Goal: Task Accomplishment & Management: Complete application form

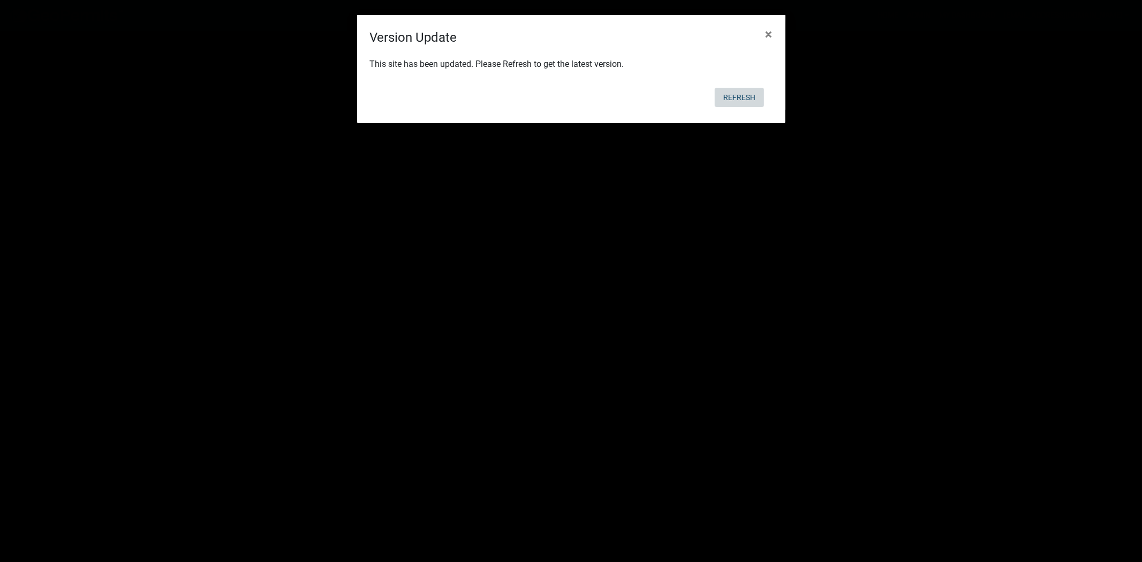
click at [735, 100] on button "Refresh" at bounding box center [739, 97] width 49 height 19
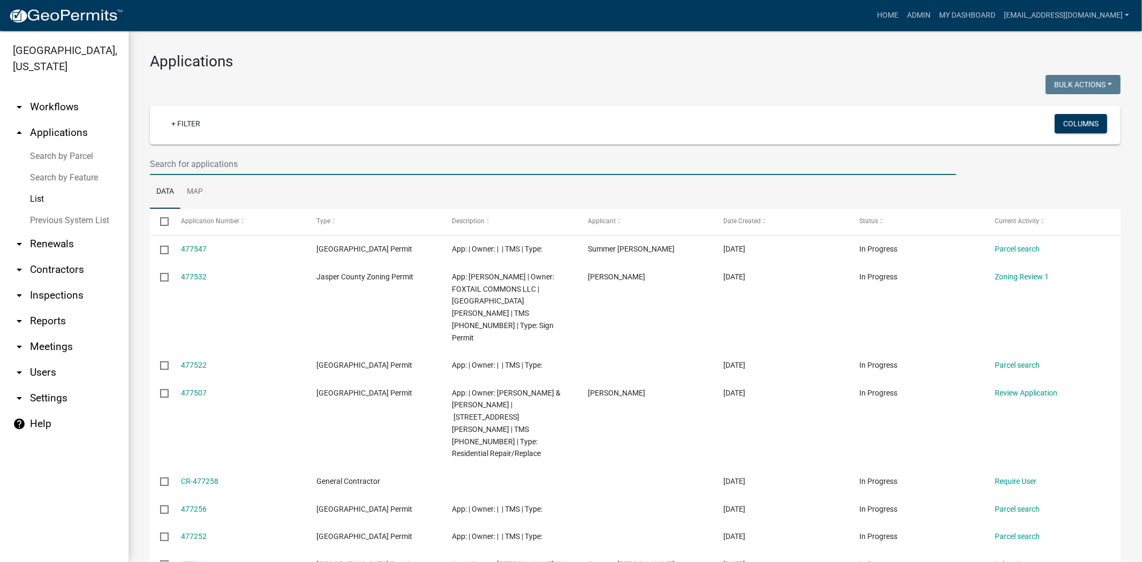
paste input "767 Castle Hill Dr"
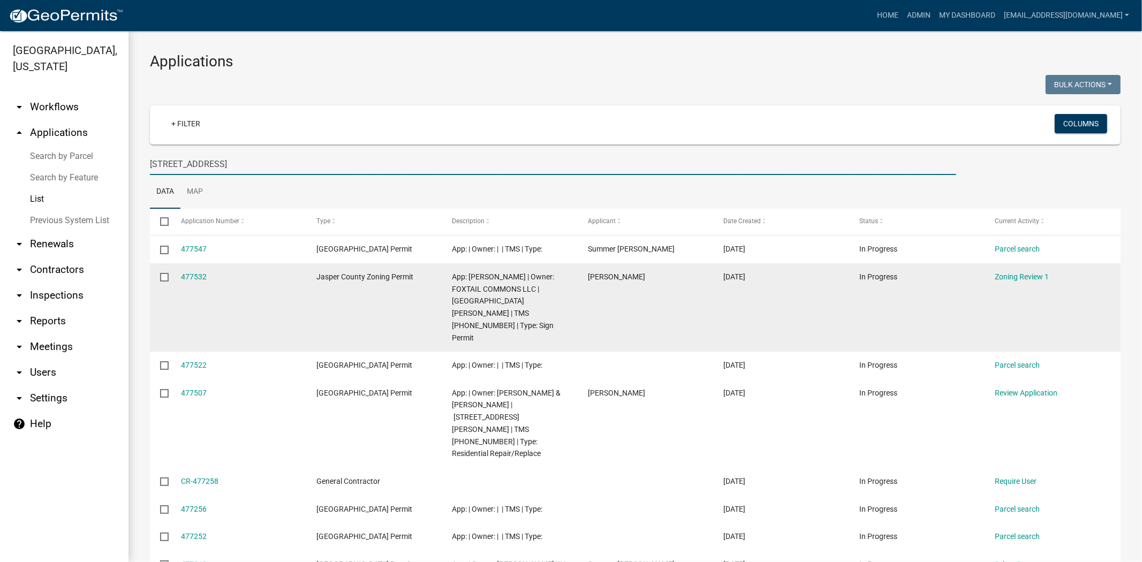
type input "767 Castle Hill Dr"
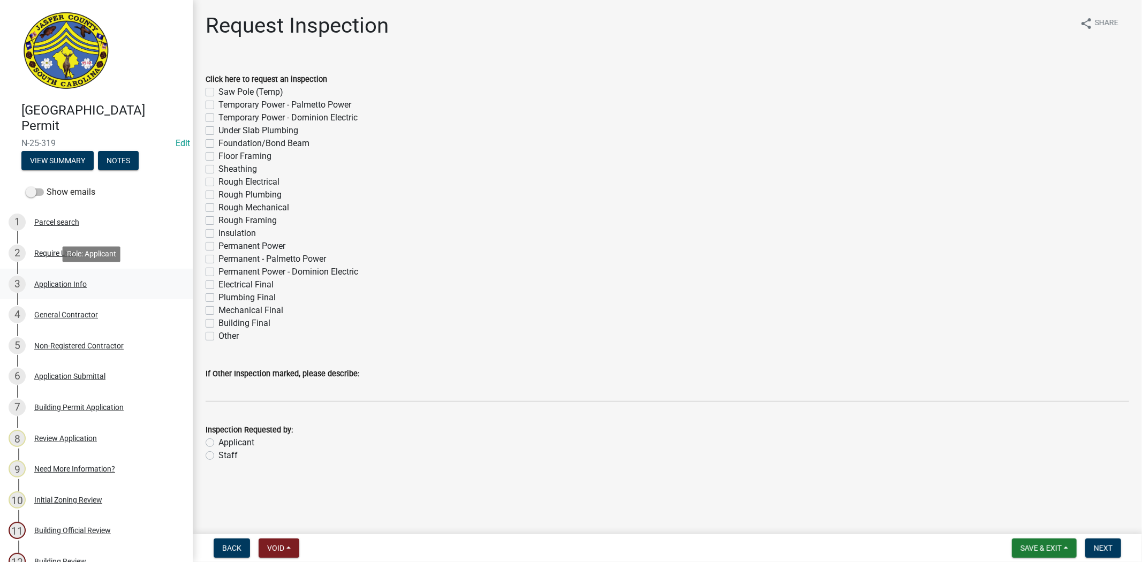
click at [69, 284] on div "Application Info" at bounding box center [60, 283] width 52 height 7
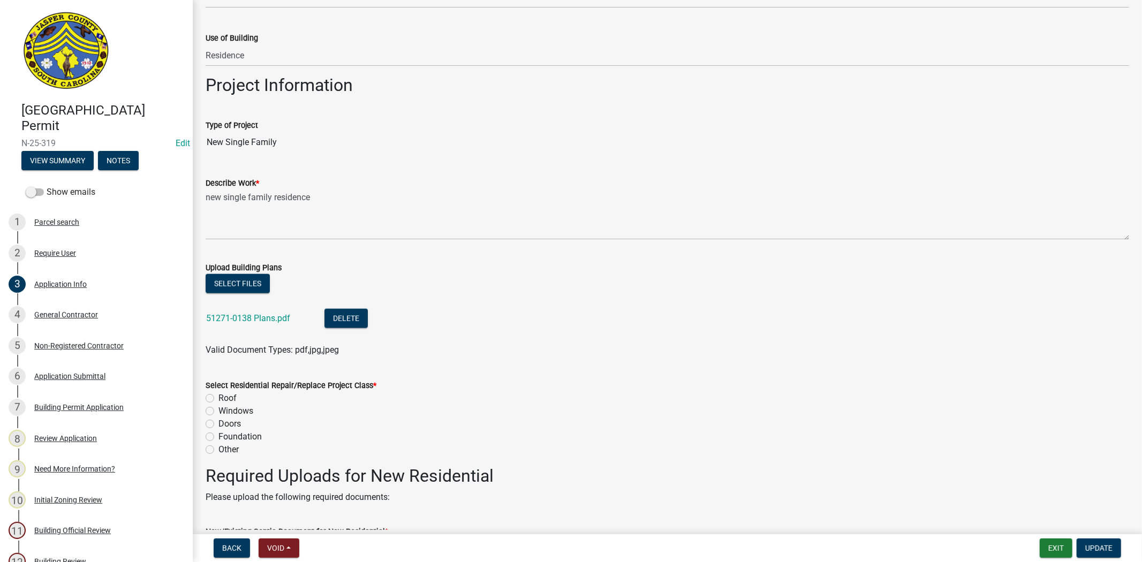
scroll to position [1071, 0]
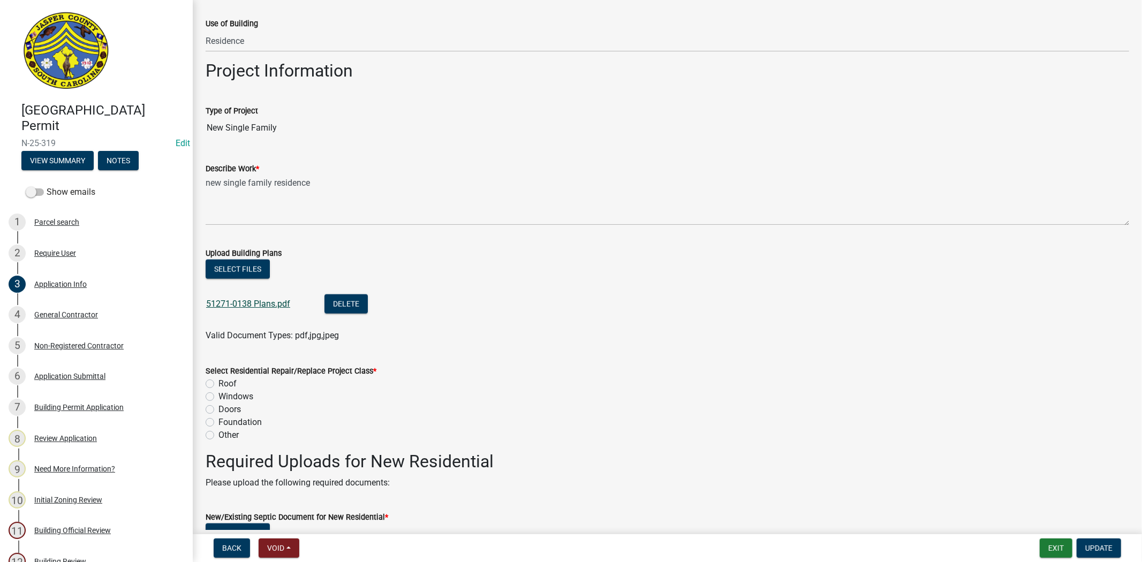
click at [271, 302] on link "51271-0138 Plans.pdf" at bounding box center [248, 304] width 84 height 10
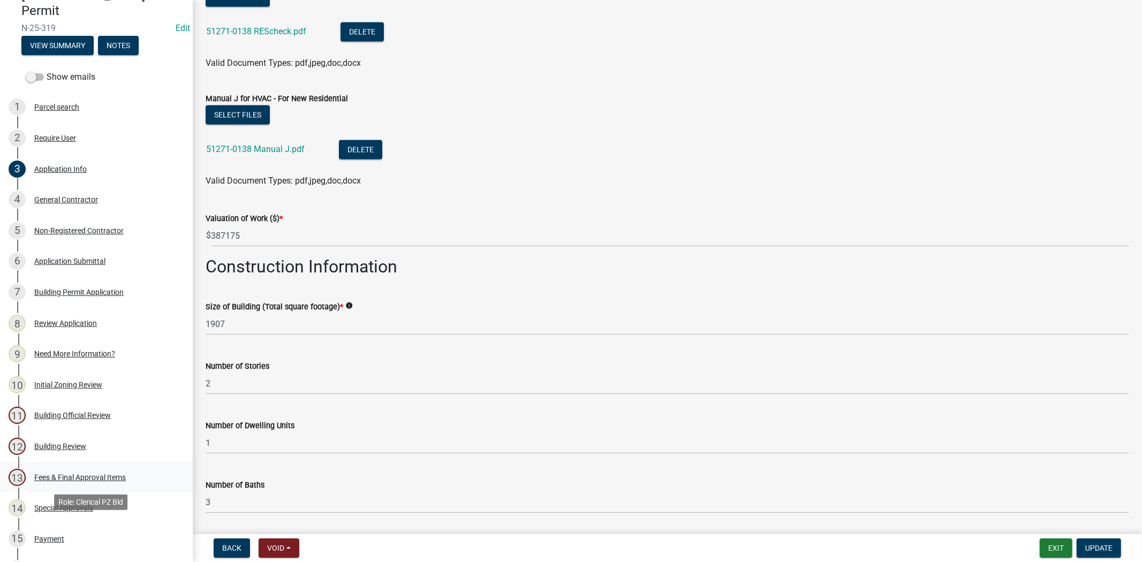
scroll to position [119, 0]
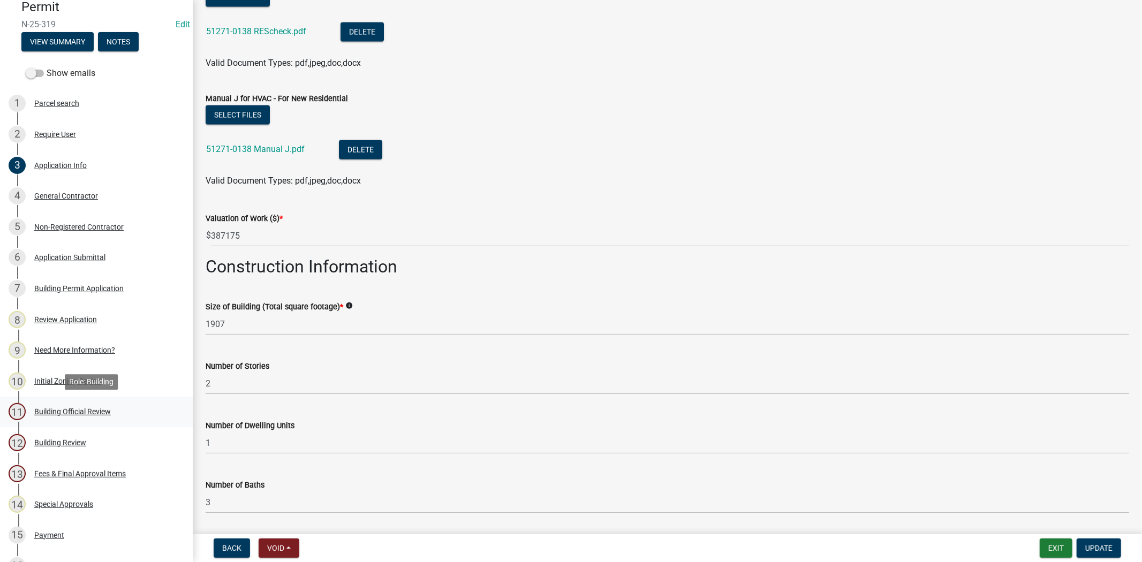
click at [60, 414] on div "Building Official Review" at bounding box center [72, 411] width 77 height 7
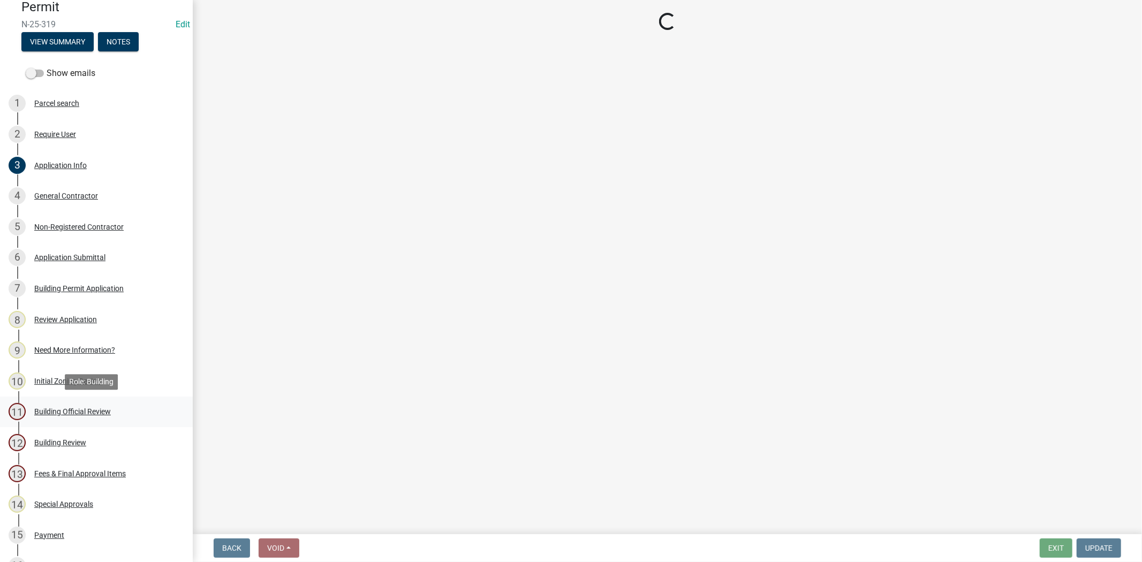
scroll to position [0, 0]
select select "5377c7cd-ae48-4ed2-bc38-366ad0c69dab"
select select "a775bd88-bb11-4979-9dc9-57cd65166191"
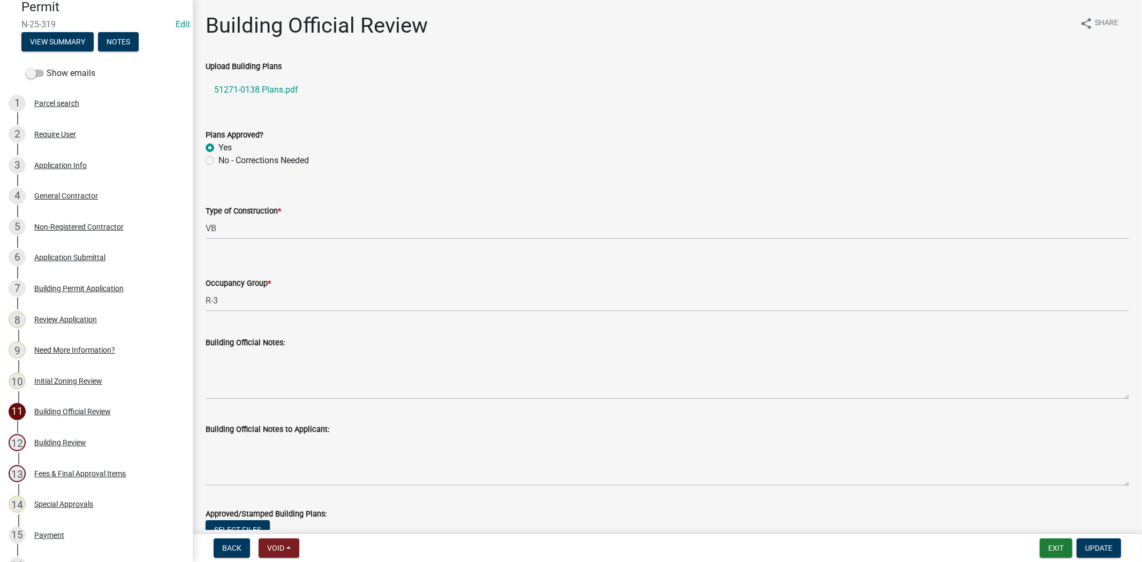
scroll to position [263, 0]
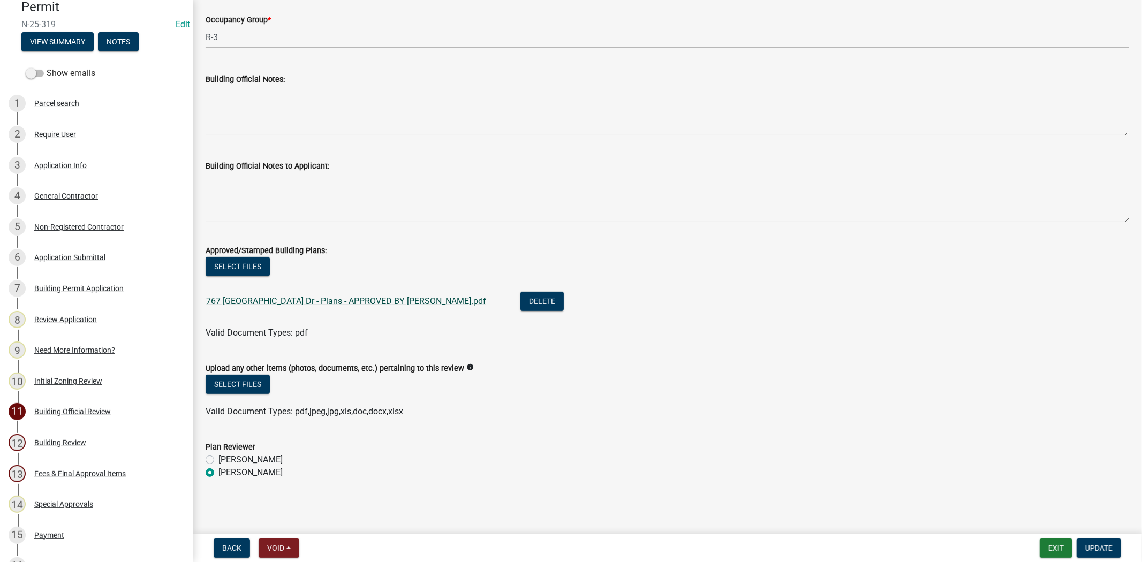
click at [345, 304] on link "767 Castle Hill Dr - Plans - APPROVED BY BO.pdf" at bounding box center [346, 301] width 280 height 10
click at [520, 302] on button "Delete" at bounding box center [541, 301] width 43 height 19
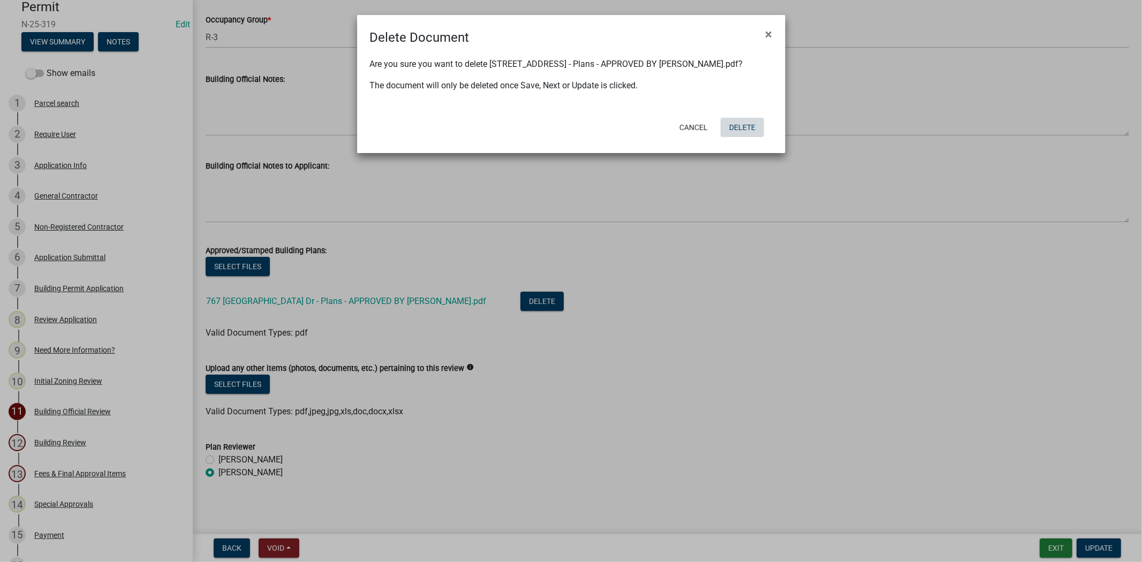
click at [737, 123] on button "Delete" at bounding box center [741, 127] width 43 height 19
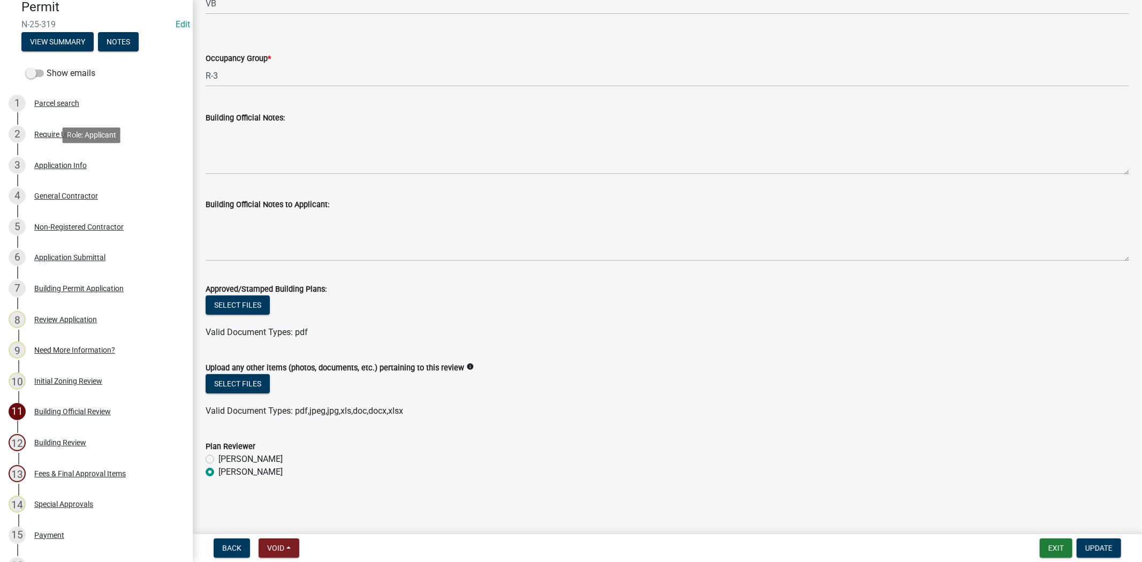
click at [76, 169] on div "3 Application Info" at bounding box center [92, 165] width 167 height 17
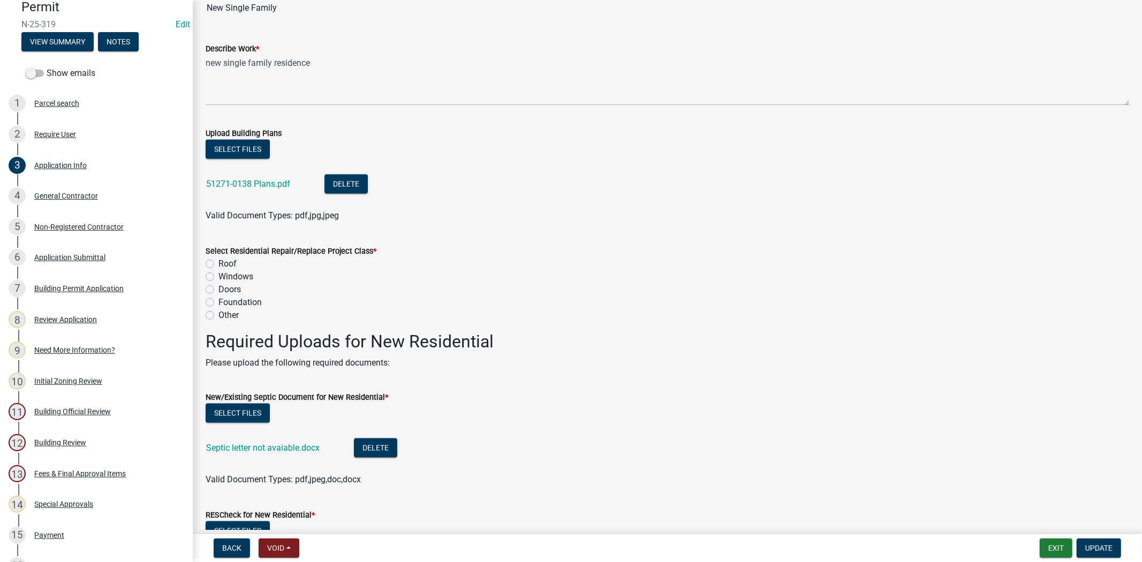
scroll to position [1189, 0]
click at [351, 183] on button "Delete" at bounding box center [345, 185] width 43 height 19
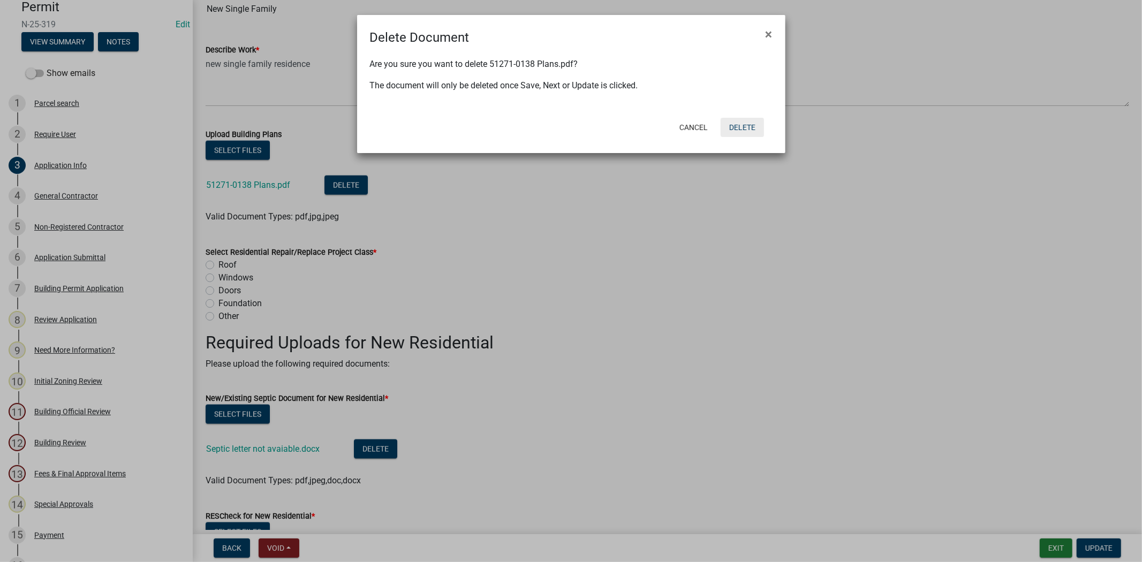
click at [744, 130] on button "Delete" at bounding box center [741, 127] width 43 height 19
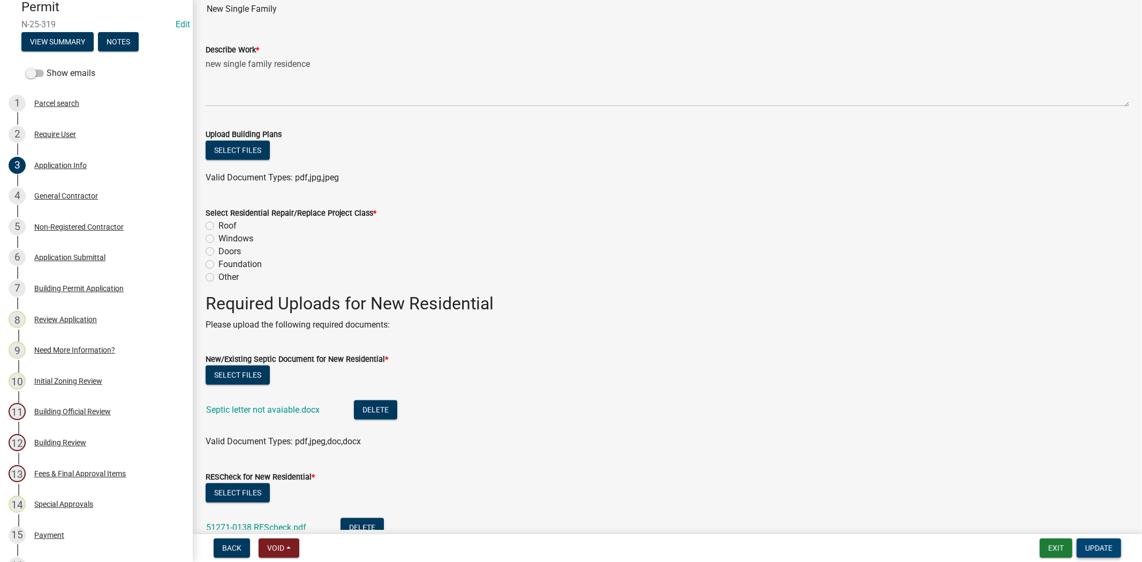
click at [1100, 544] on span "Update" at bounding box center [1098, 548] width 27 height 9
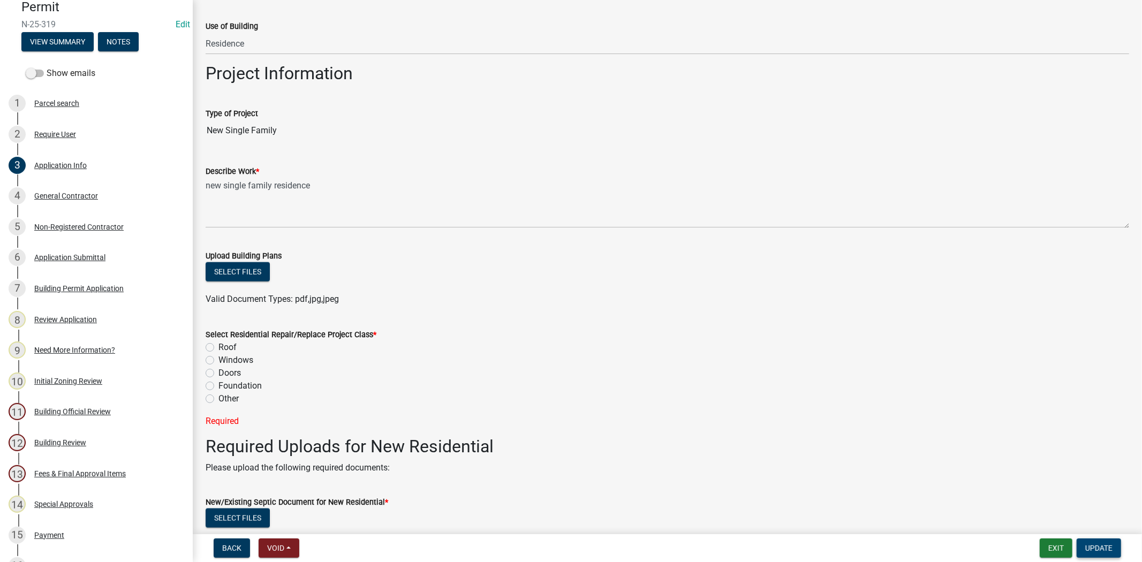
scroll to position [1071, 0]
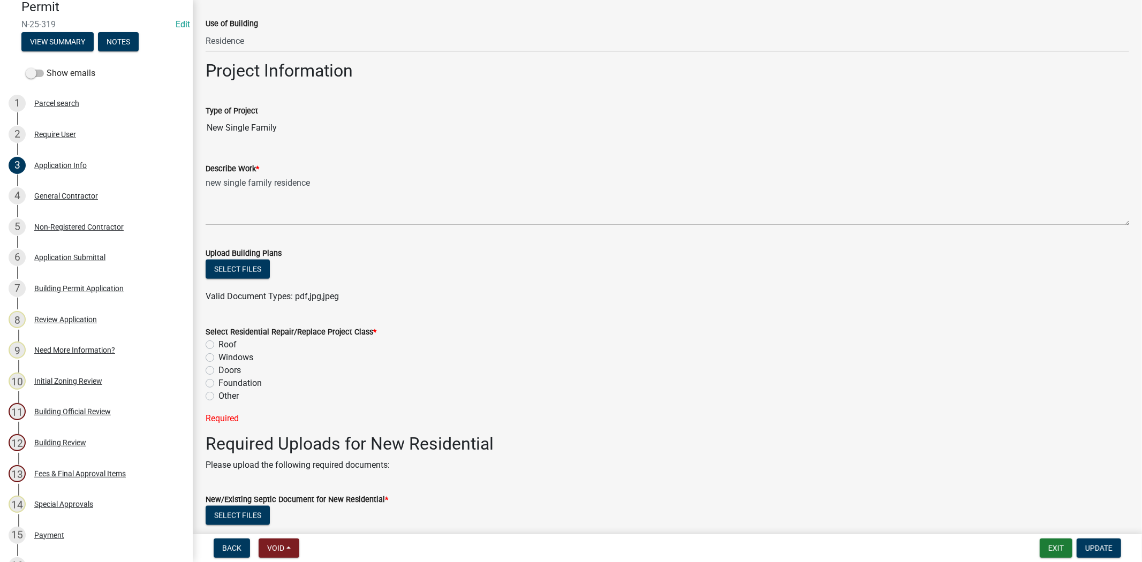
click at [218, 393] on label "Other" at bounding box center [228, 396] width 20 height 13
click at [218, 393] on input "Other" at bounding box center [221, 393] width 7 height 7
radio input "true"
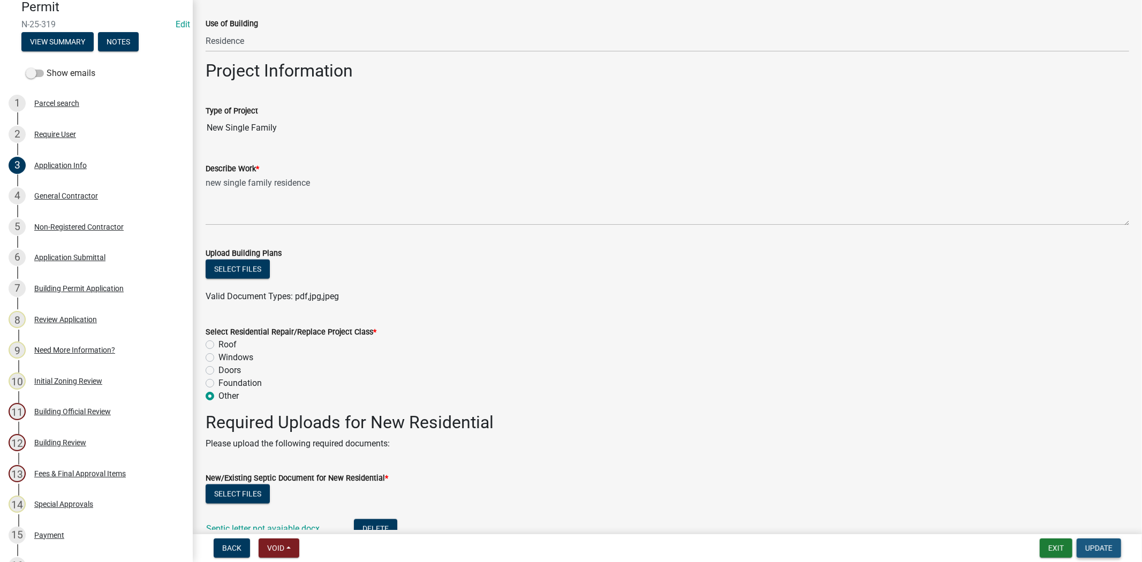
click at [1101, 550] on span "Update" at bounding box center [1098, 548] width 27 height 9
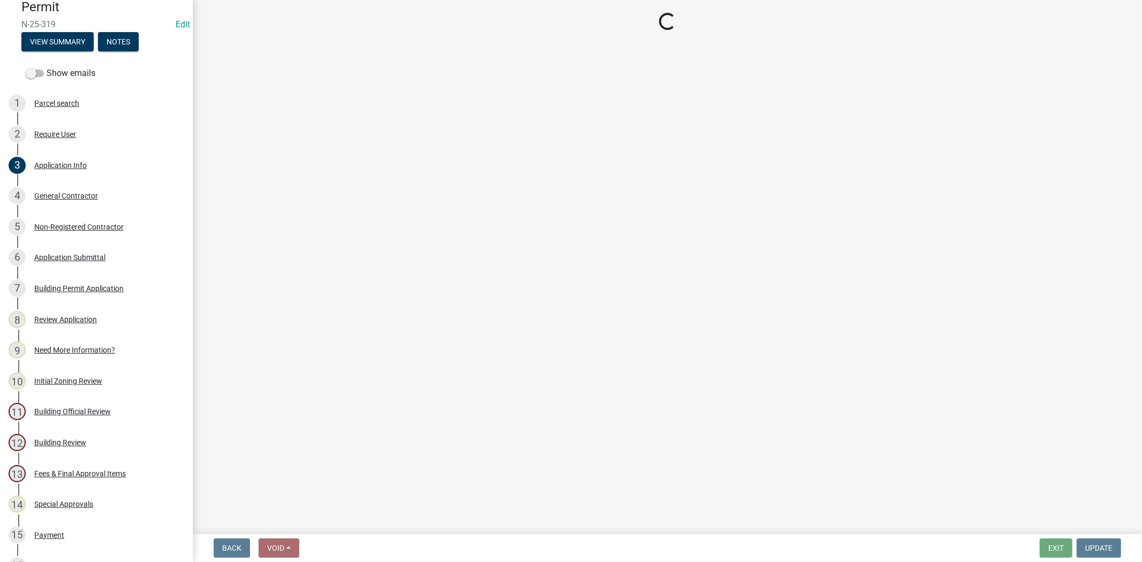
select select "61611ad6-14f2-499c-805c-58607f11e2fc"
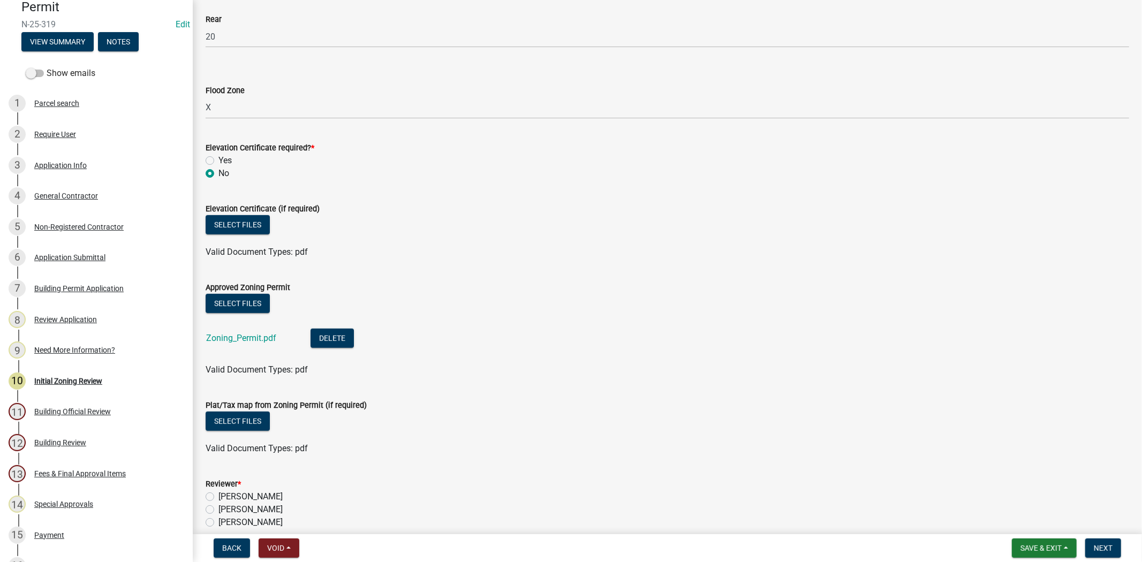
scroll to position [670, 0]
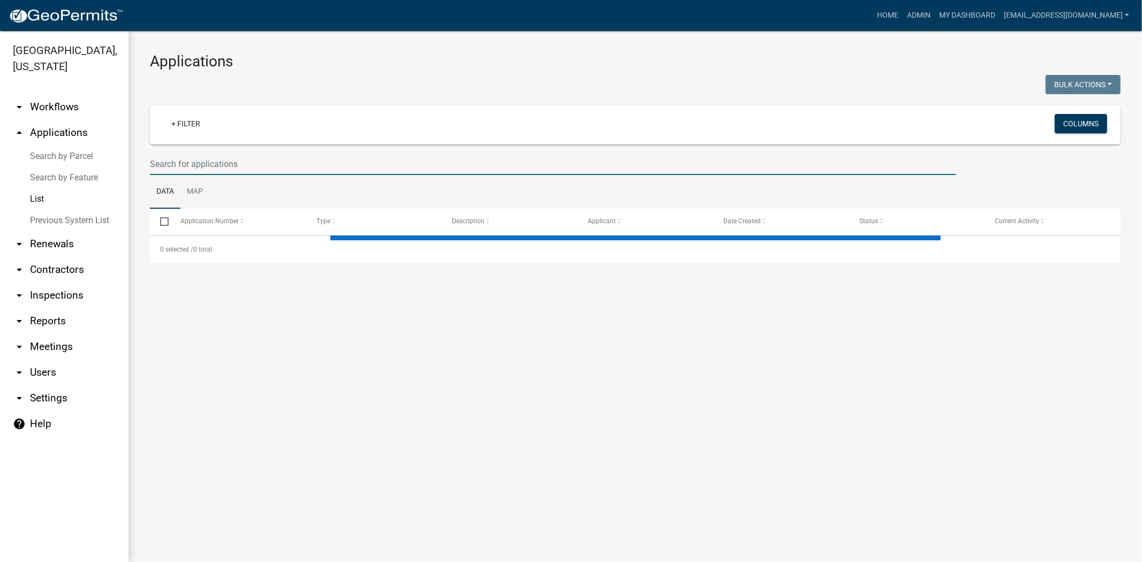
click at [307, 161] on input "text" at bounding box center [553, 164] width 806 height 22
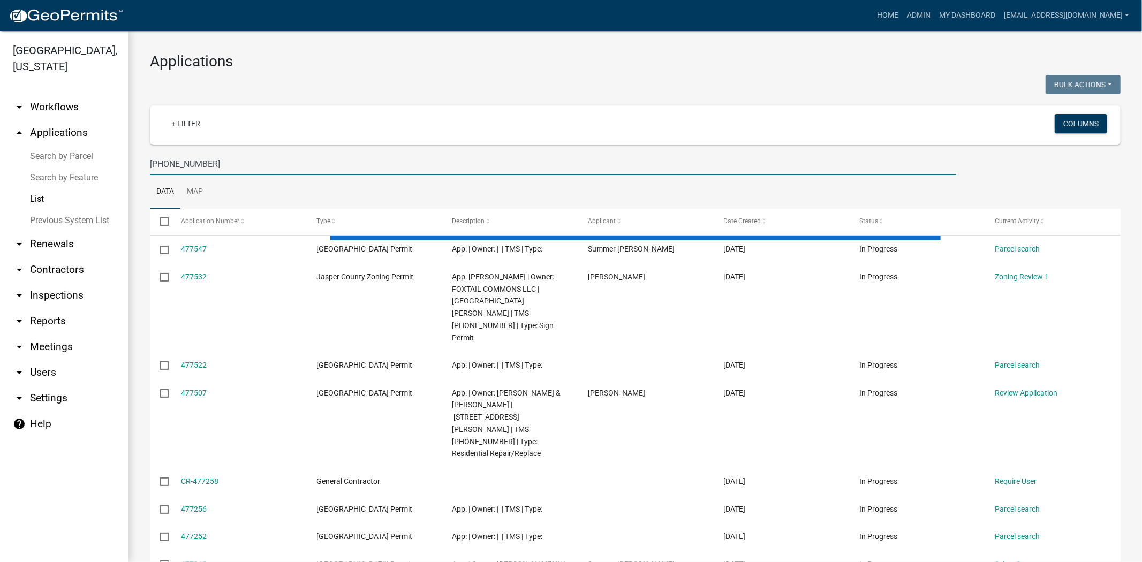
type input "[PHONE_NUMBER]"
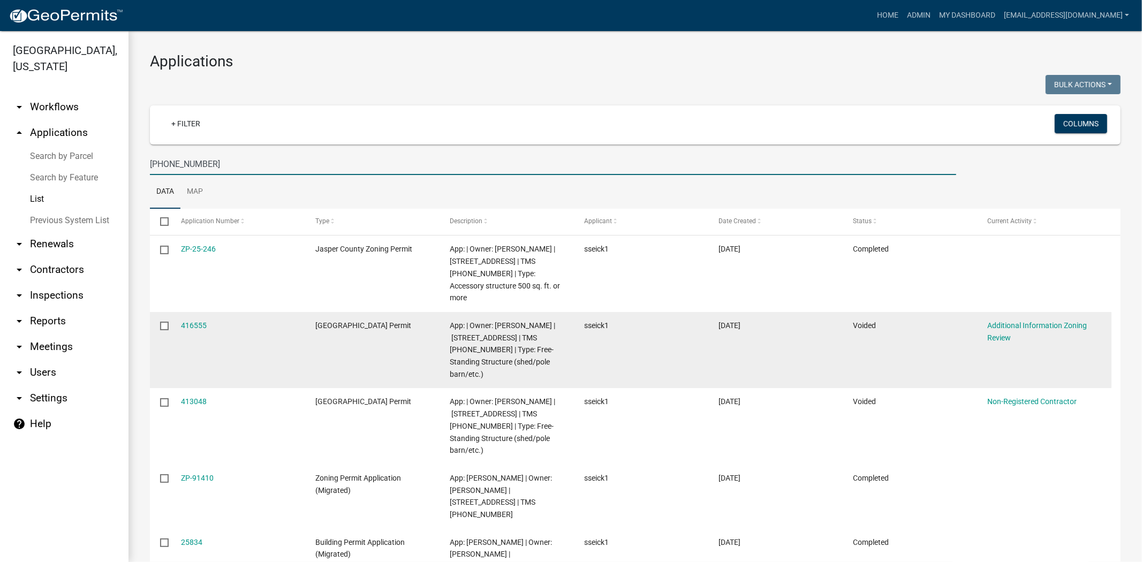
scroll to position [34, 0]
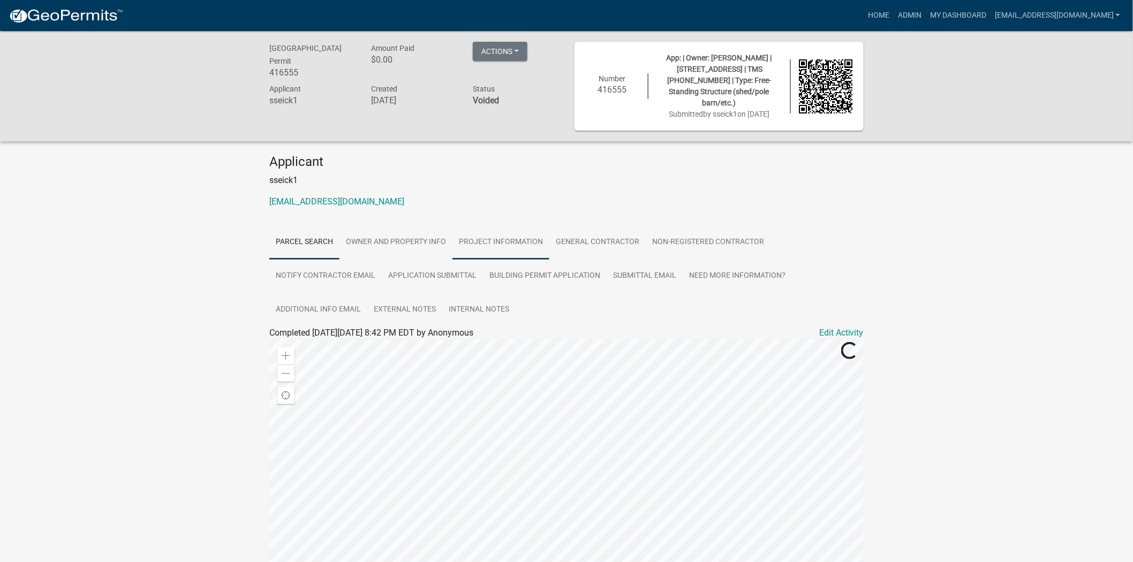
click at [505, 231] on link "Project Information" at bounding box center [500, 242] width 97 height 34
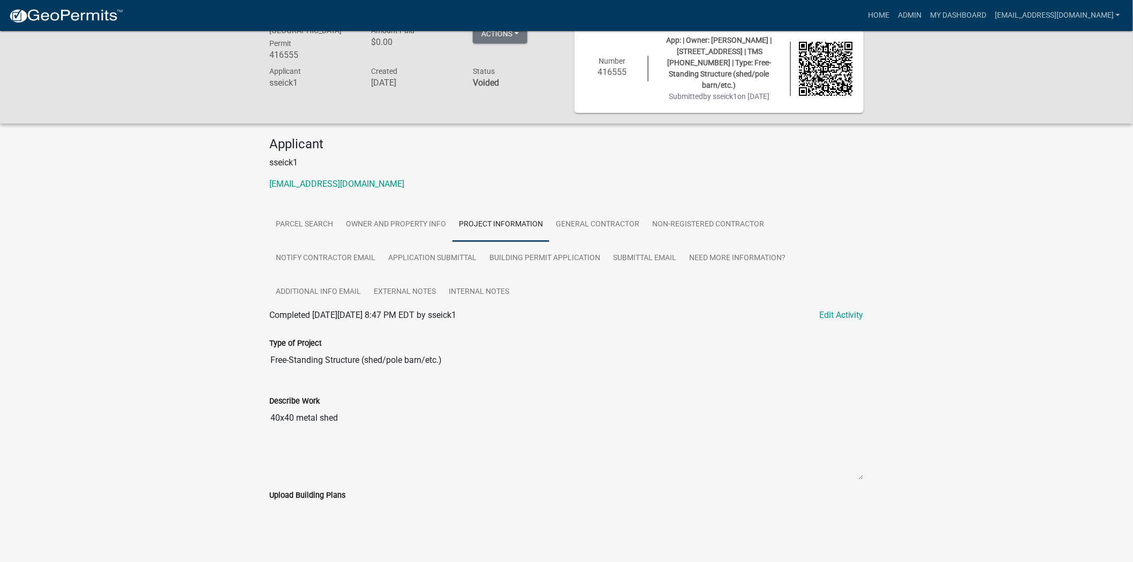
scroll to position [31, 0]
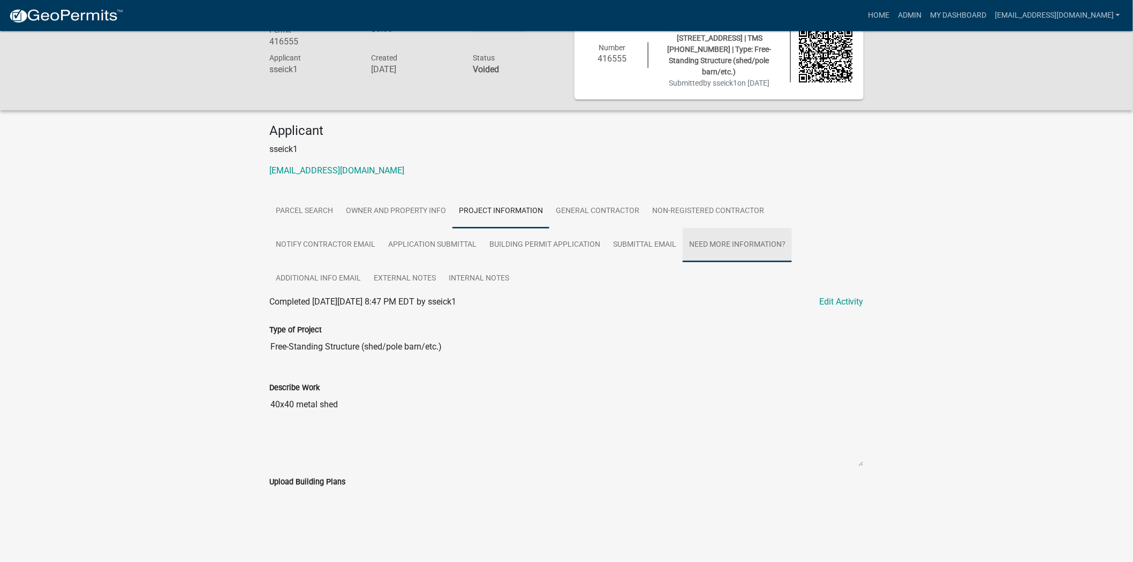
click at [731, 232] on link "Need More Information?" at bounding box center [736, 245] width 109 height 34
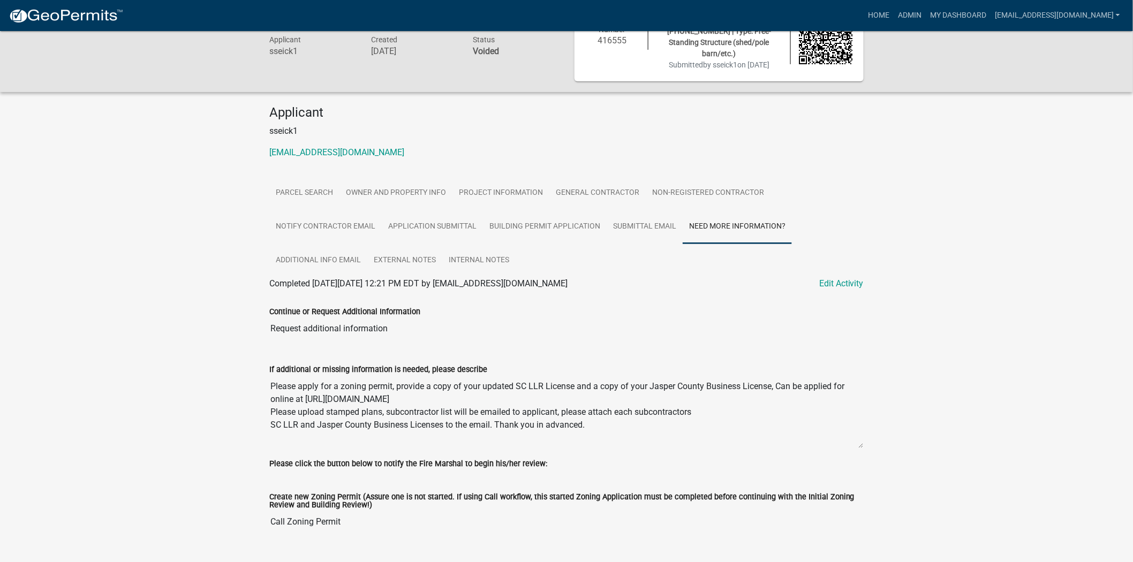
scroll to position [63, 0]
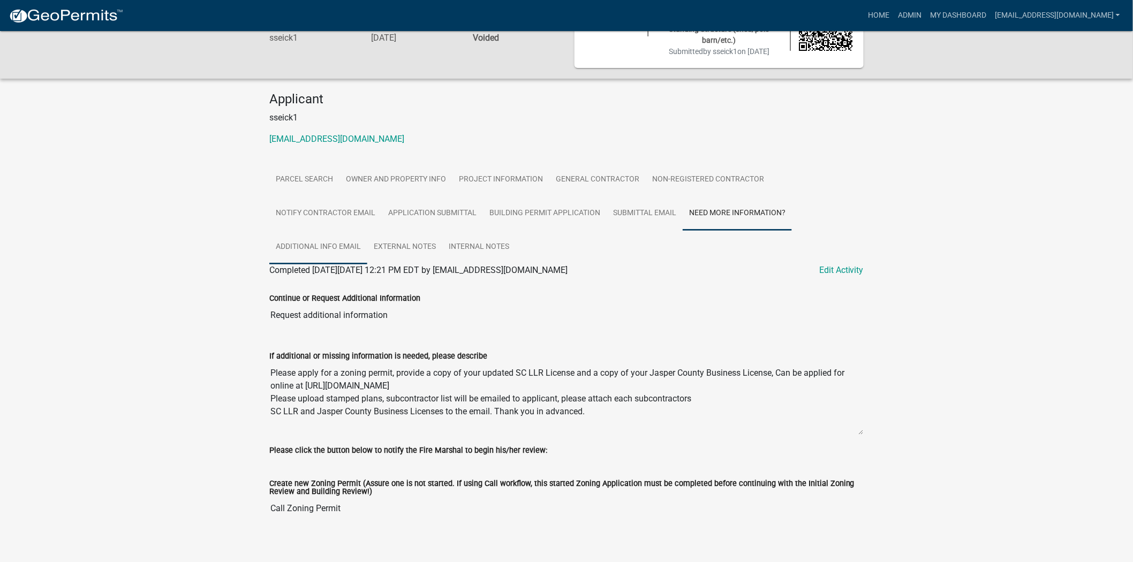
click at [295, 237] on link "Additional info email" at bounding box center [318, 247] width 98 height 34
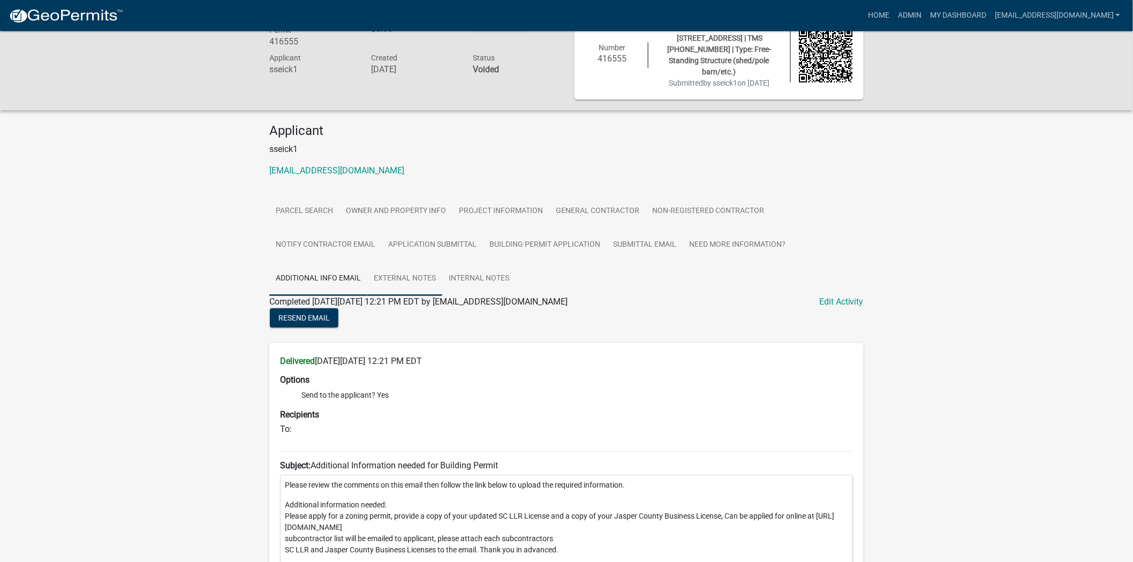
click at [405, 269] on link "External Notes" at bounding box center [404, 279] width 75 height 34
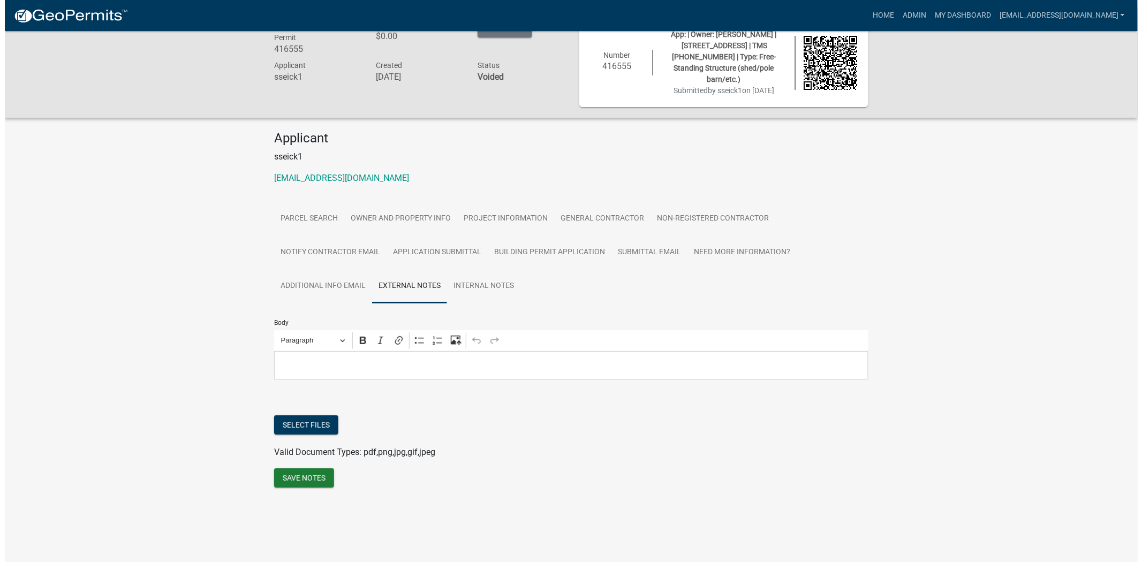
scroll to position [0, 0]
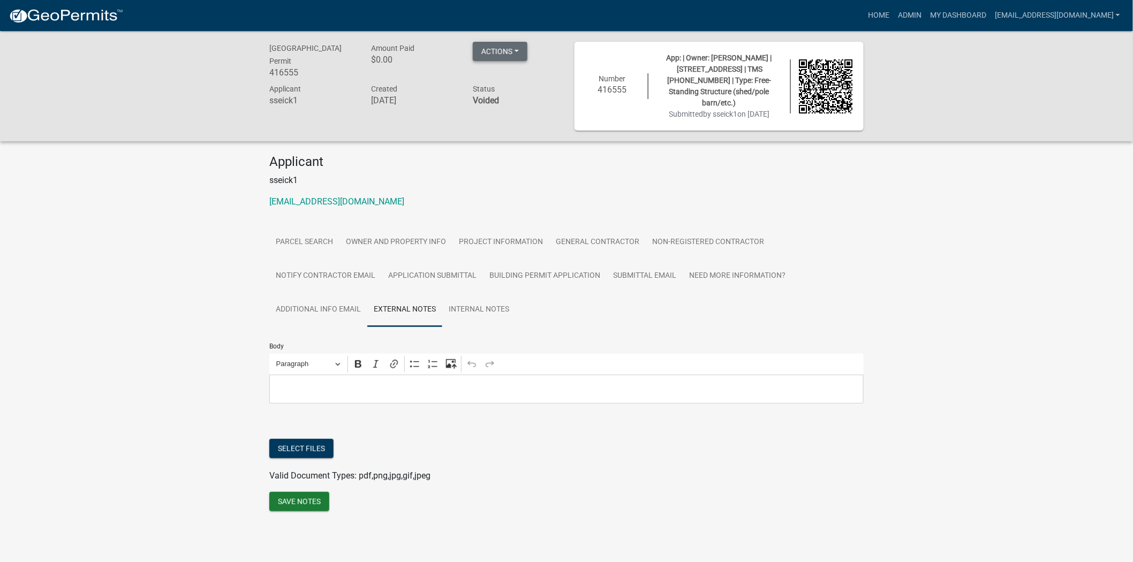
click at [523, 45] on button "Actions" at bounding box center [500, 51] width 55 height 19
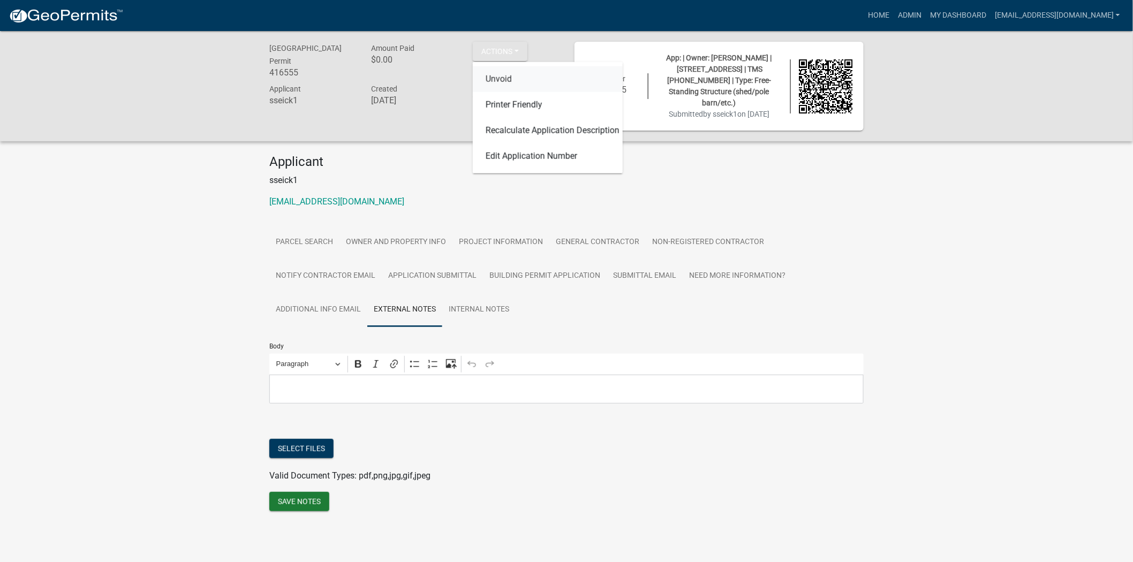
click at [515, 81] on link "Unvoid" at bounding box center [548, 79] width 150 height 26
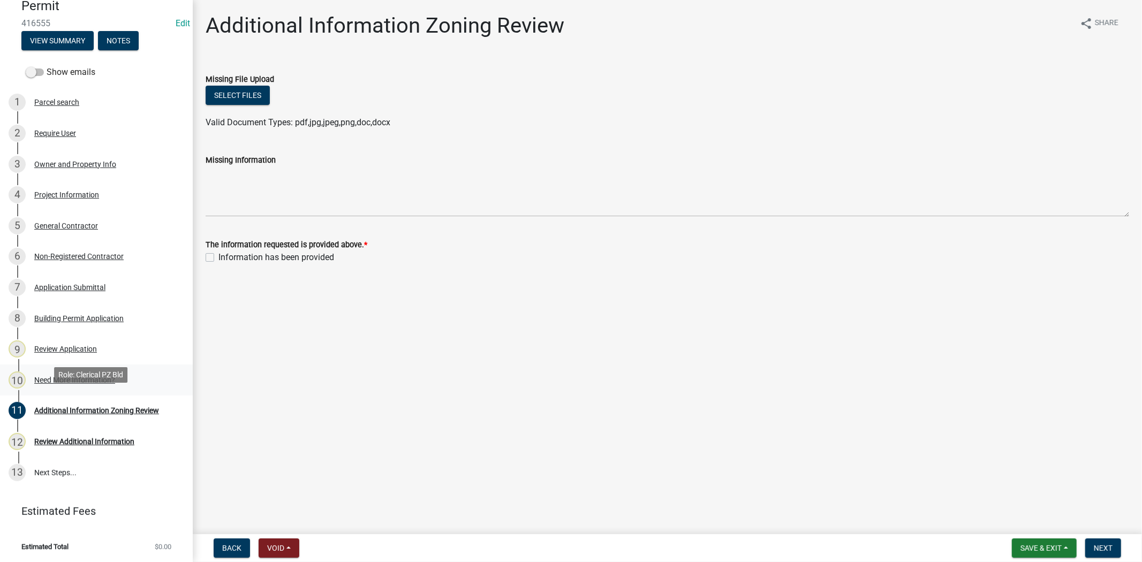
scroll to position [120, 0]
click at [86, 383] on div "10 Need More Information?" at bounding box center [92, 379] width 167 height 17
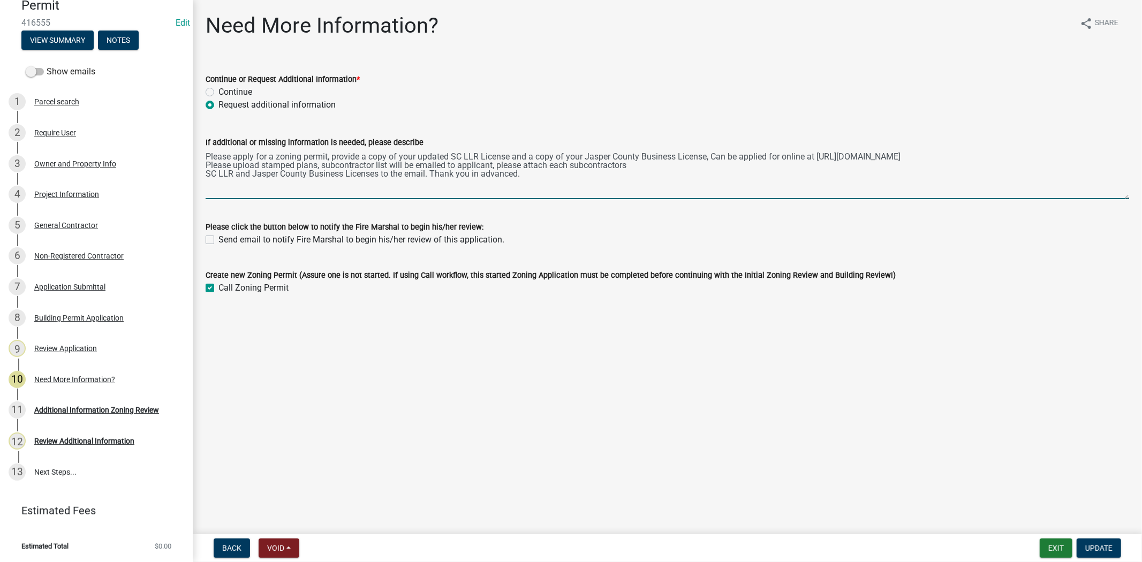
drag, startPoint x: 536, startPoint y: 185, endPoint x: 199, endPoint y: 161, distance: 337.6
click at [199, 161] on div "If additional or missing information is needed, please describe Please apply fo…" at bounding box center [667, 160] width 939 height 78
click at [45, 409] on div "Additional Information Zoning Review" at bounding box center [96, 409] width 125 height 7
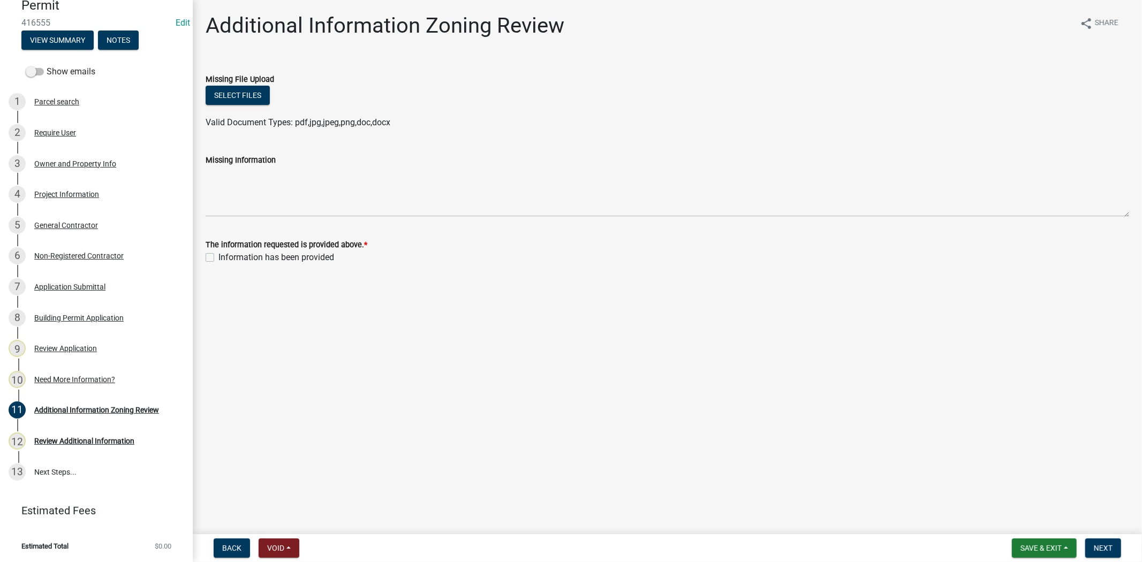
click at [218, 259] on label "Information has been provided" at bounding box center [276, 257] width 116 height 13
click at [218, 258] on input "Information has been provided" at bounding box center [221, 254] width 7 height 7
checkbox input "true"
click at [1101, 544] on span "Next" at bounding box center [1103, 548] width 19 height 9
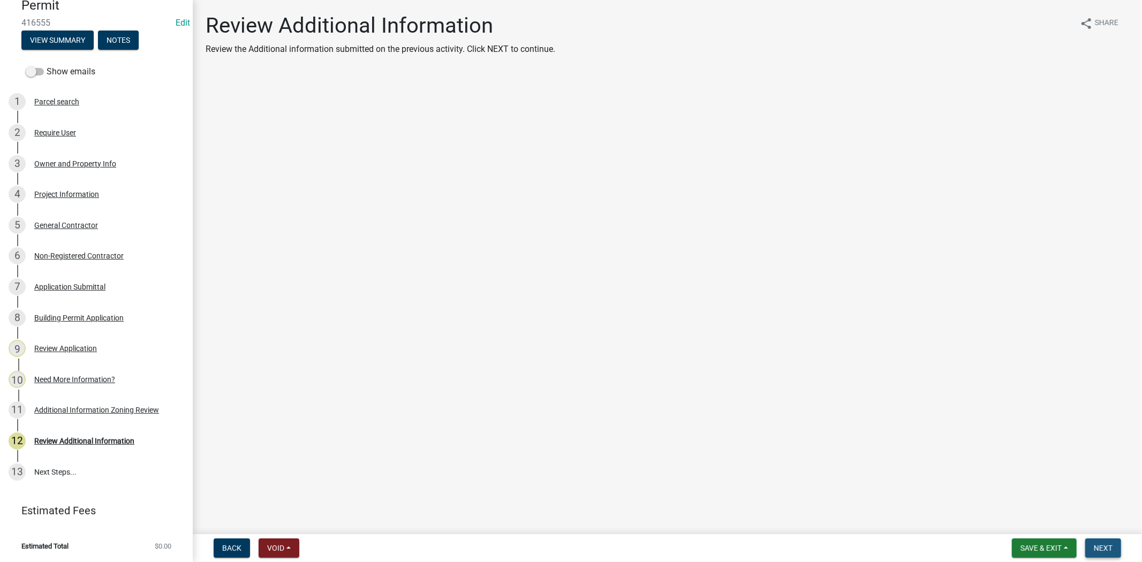
click at [1095, 544] on span "Next" at bounding box center [1103, 548] width 19 height 9
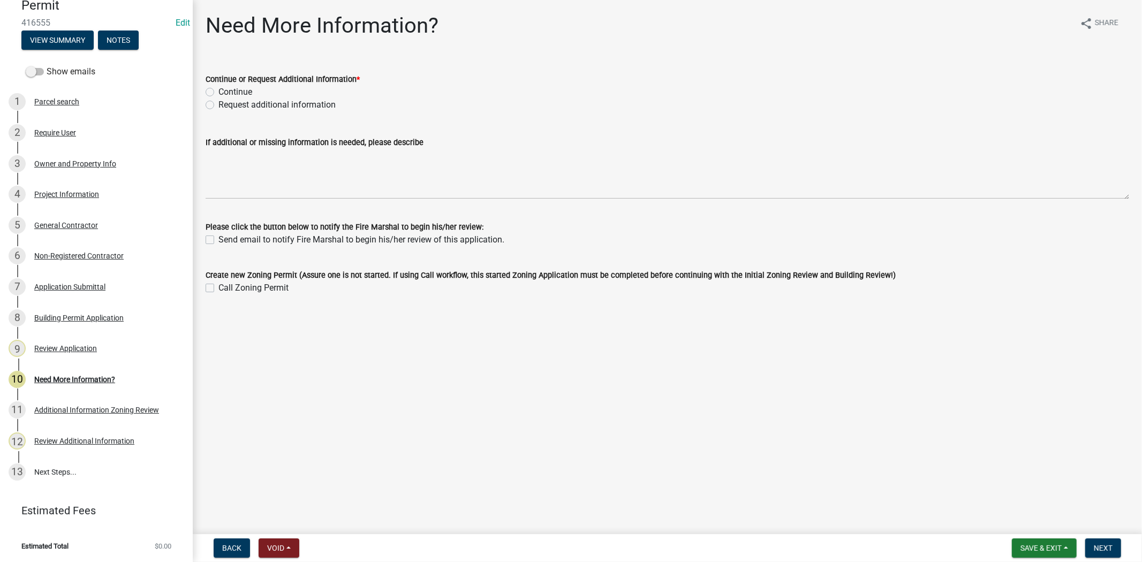
click at [218, 105] on label "Request additional information" at bounding box center [276, 104] width 117 height 13
click at [218, 105] on input "Request additional information" at bounding box center [221, 101] width 7 height 7
radio input "true"
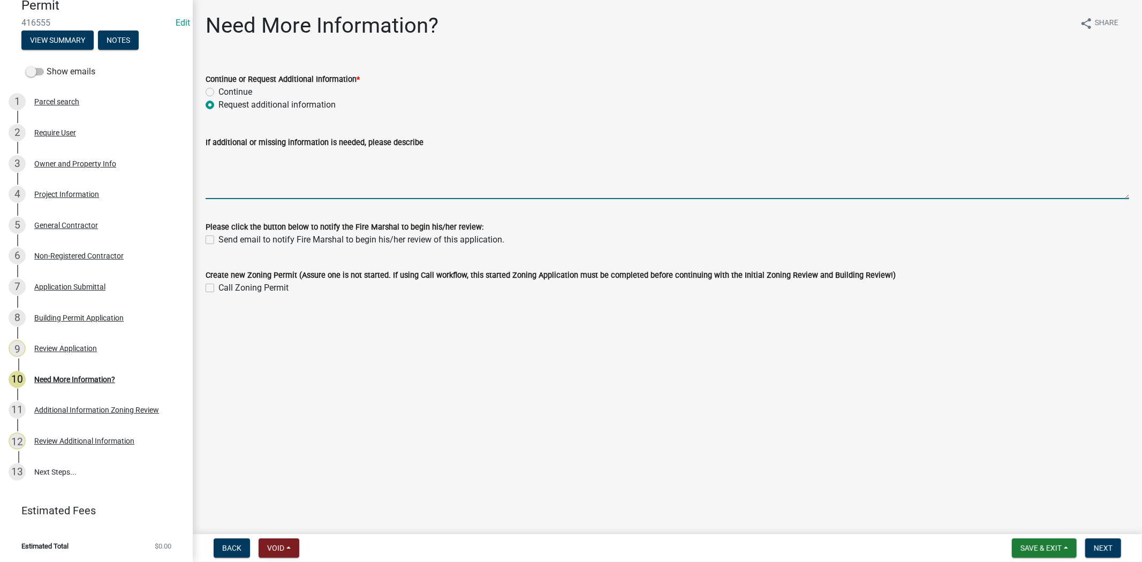
click at [229, 163] on textarea "If additional or missing information is needed, please describe" at bounding box center [667, 174] width 923 height 50
paste textarea "Please apply for a zoning permit, provide a copy of your updated SC LLR License…"
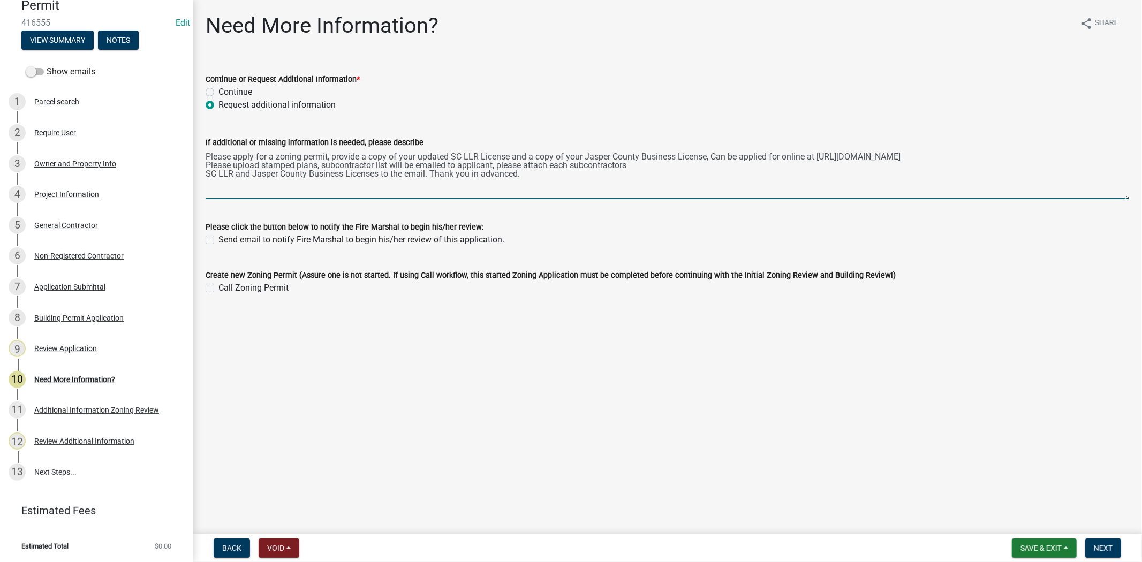
drag, startPoint x: 206, startPoint y: 163, endPoint x: 209, endPoint y: 135, distance: 28.0
click at [209, 135] on div "If additional or missing information is needed, please describe Please apply fo…" at bounding box center [667, 160] width 923 height 78
type textarea "Please apply for a zoning permit, provide a copy of your updated SC LLR License…"
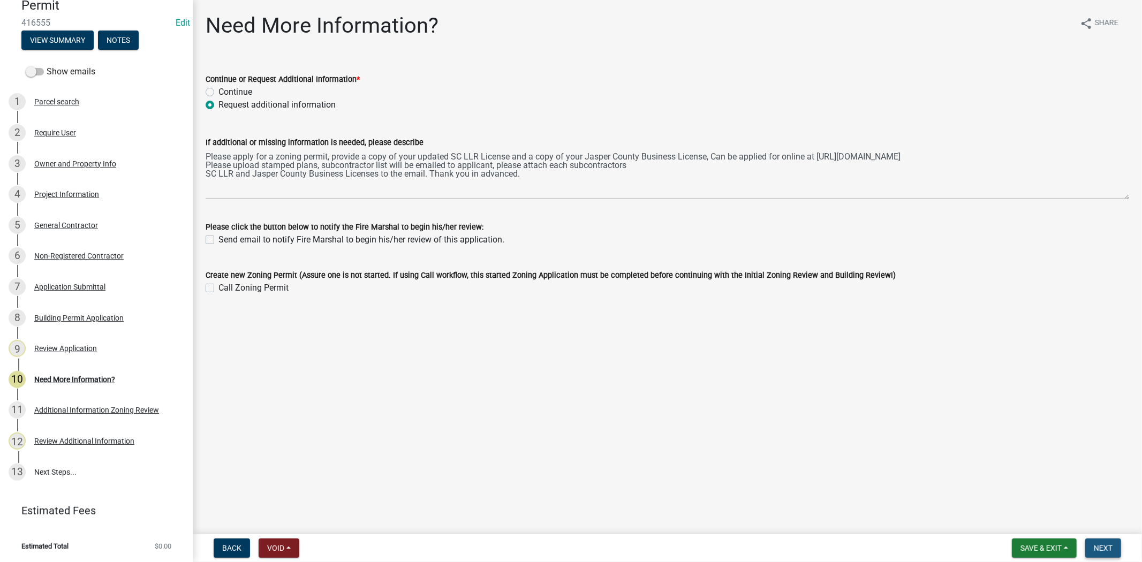
click at [1101, 547] on span "Next" at bounding box center [1103, 548] width 19 height 9
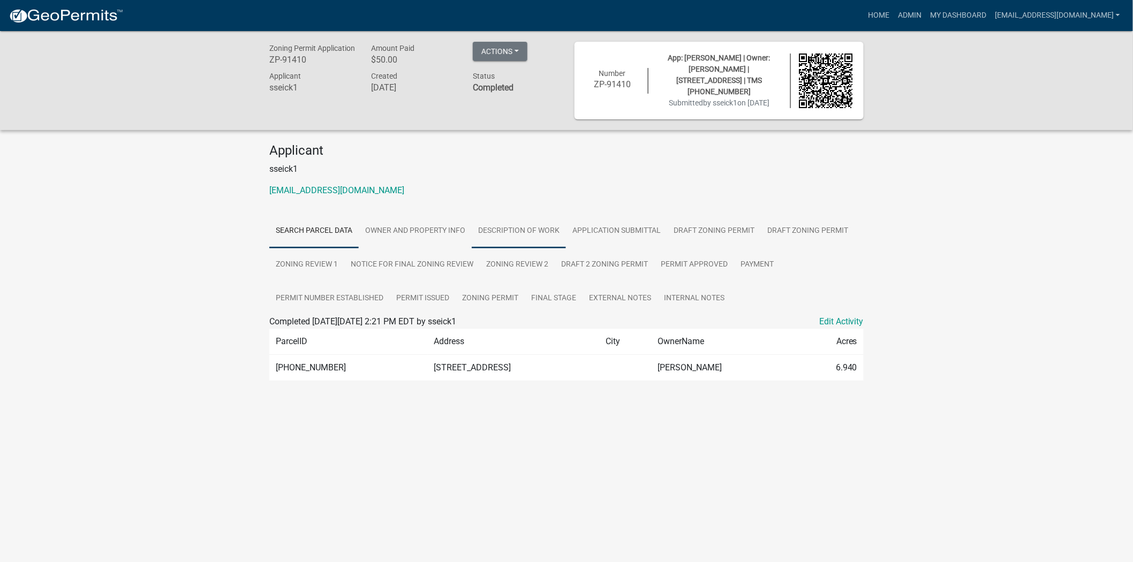
click at [521, 231] on link "Description of Work" at bounding box center [519, 231] width 94 height 34
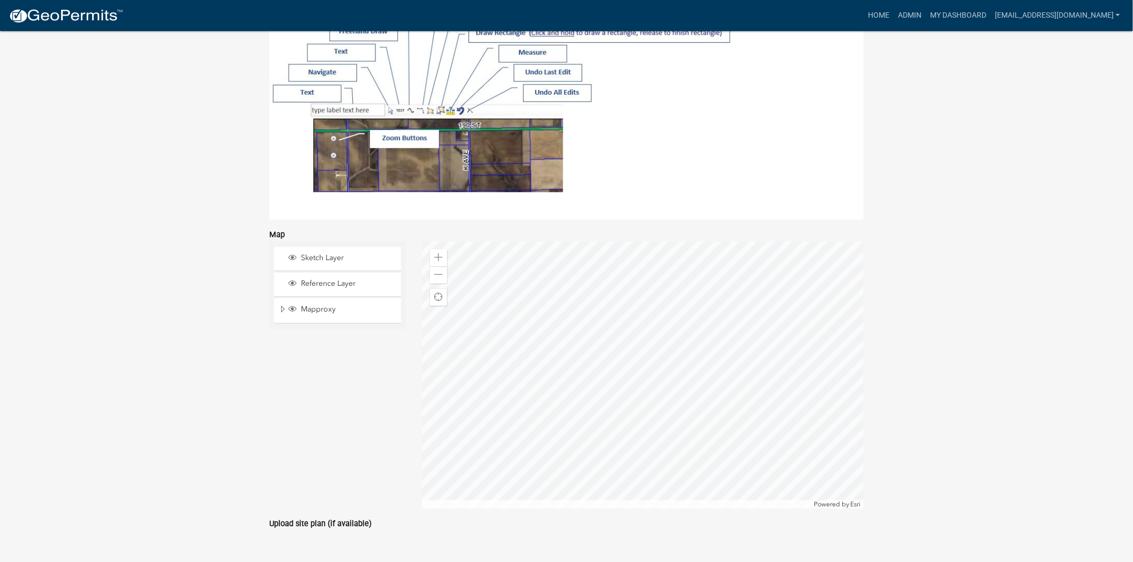
scroll to position [718, 0]
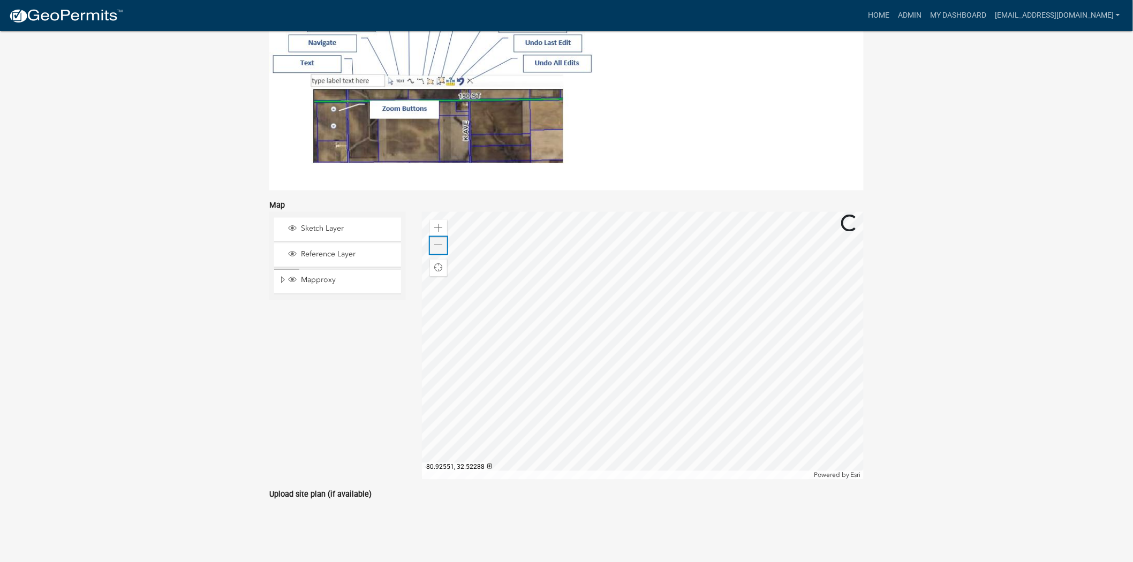
click at [442, 247] on span at bounding box center [438, 245] width 9 height 9
click at [441, 227] on span at bounding box center [438, 228] width 9 height 9
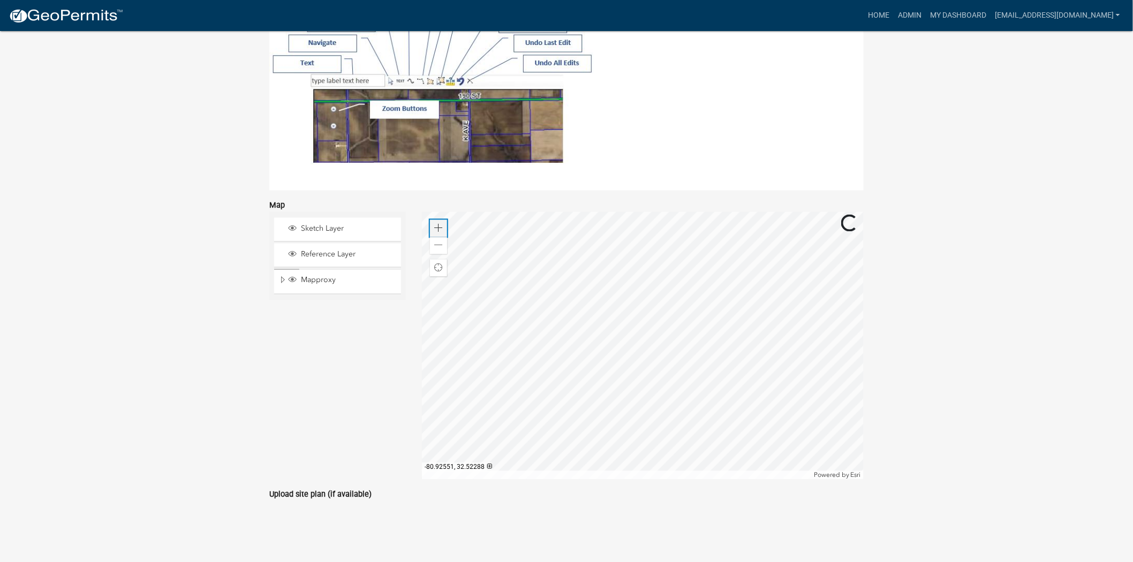
click at [441, 227] on span at bounding box center [438, 228] width 9 height 9
click at [687, 373] on div at bounding box center [643, 346] width 442 height 268
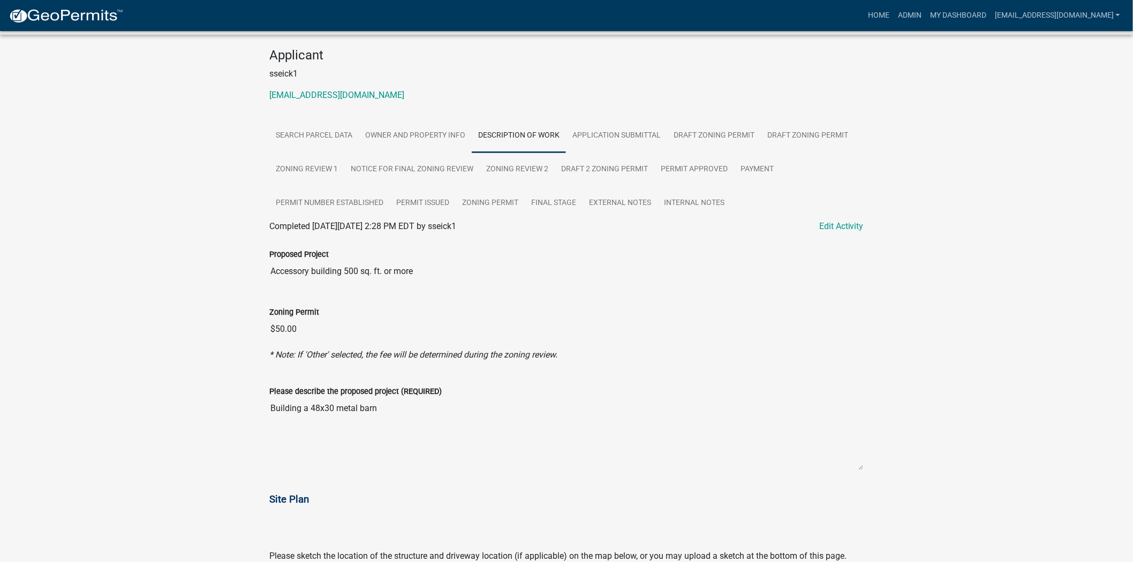
scroll to position [63, 0]
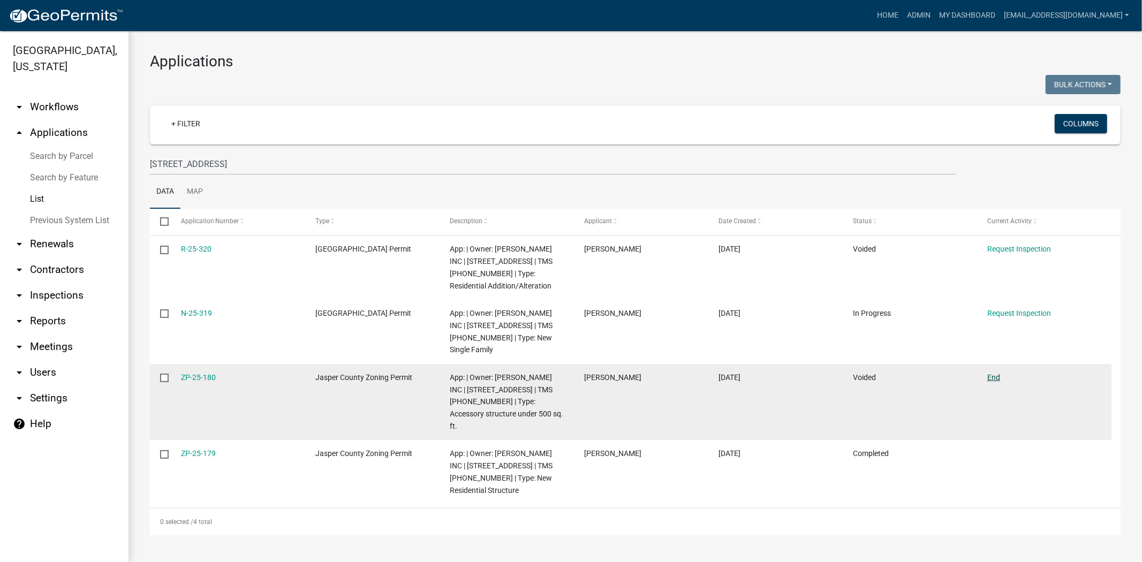
click at [993, 375] on link "End" at bounding box center [993, 377] width 13 height 9
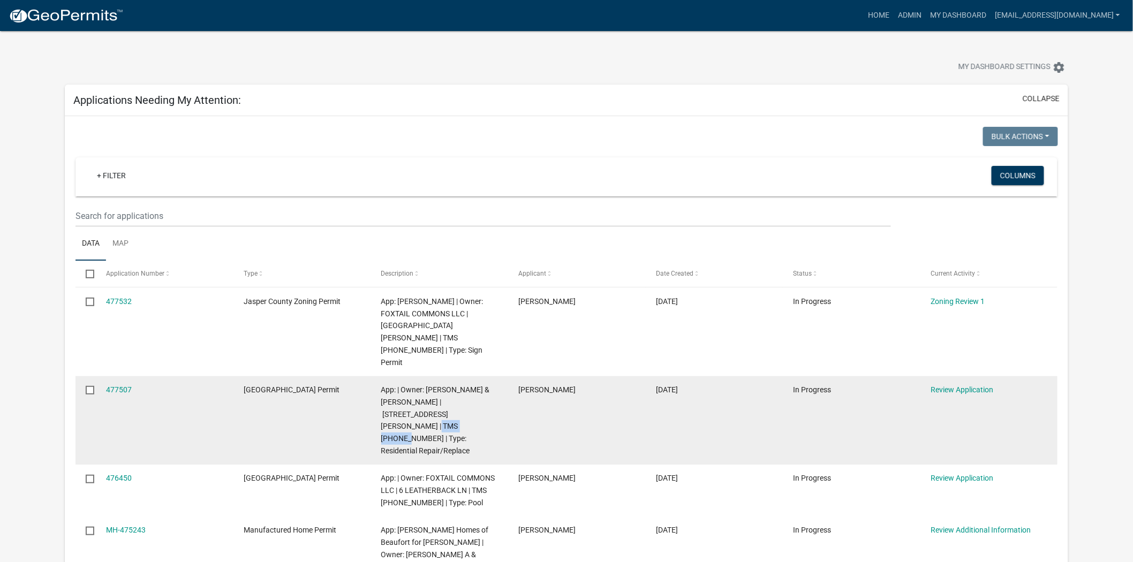
drag, startPoint x: 391, startPoint y: 414, endPoint x: 451, endPoint y: 402, distance: 61.1
click at [451, 402] on span "App: | Owner: [PERSON_NAME] & [PERSON_NAME] | [STREET_ADDRESS][PERSON_NAME] | T…" at bounding box center [435, 420] width 109 height 70
copy span "029-47-10-00"
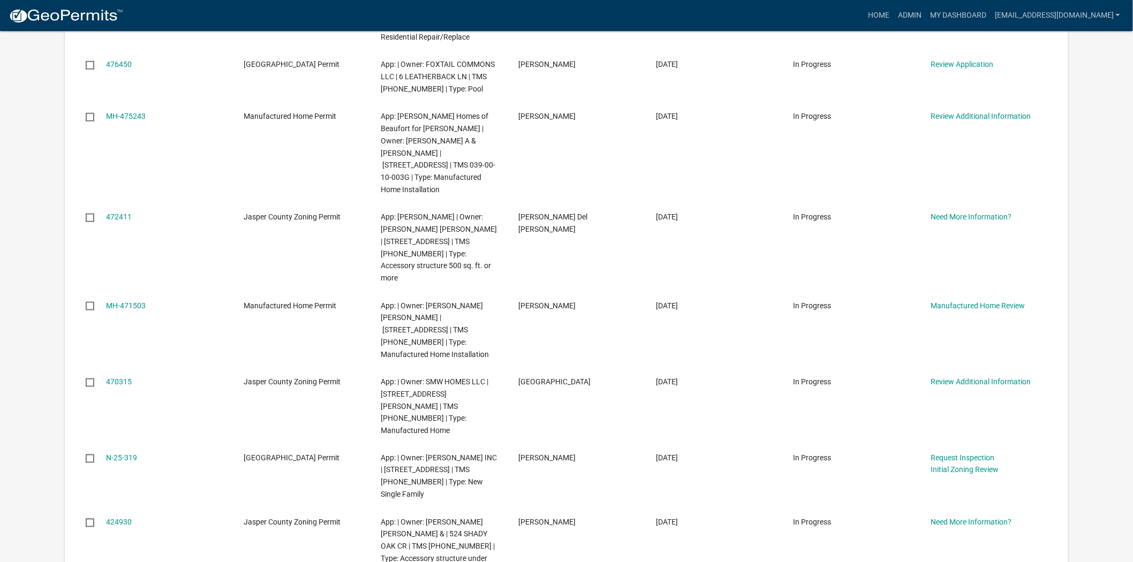
scroll to position [416, 0]
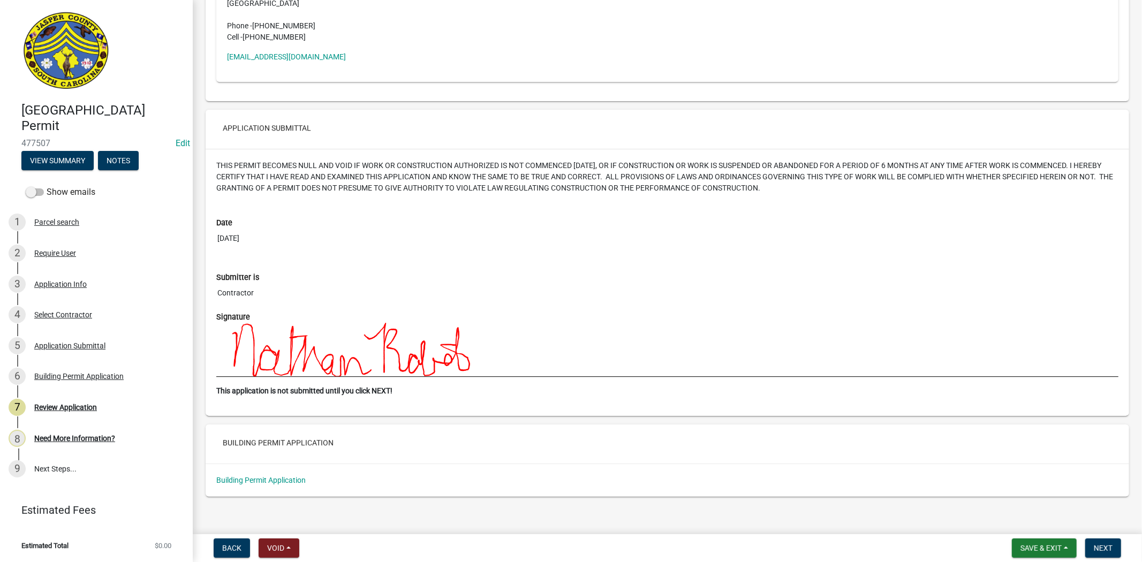
scroll to position [2515, 0]
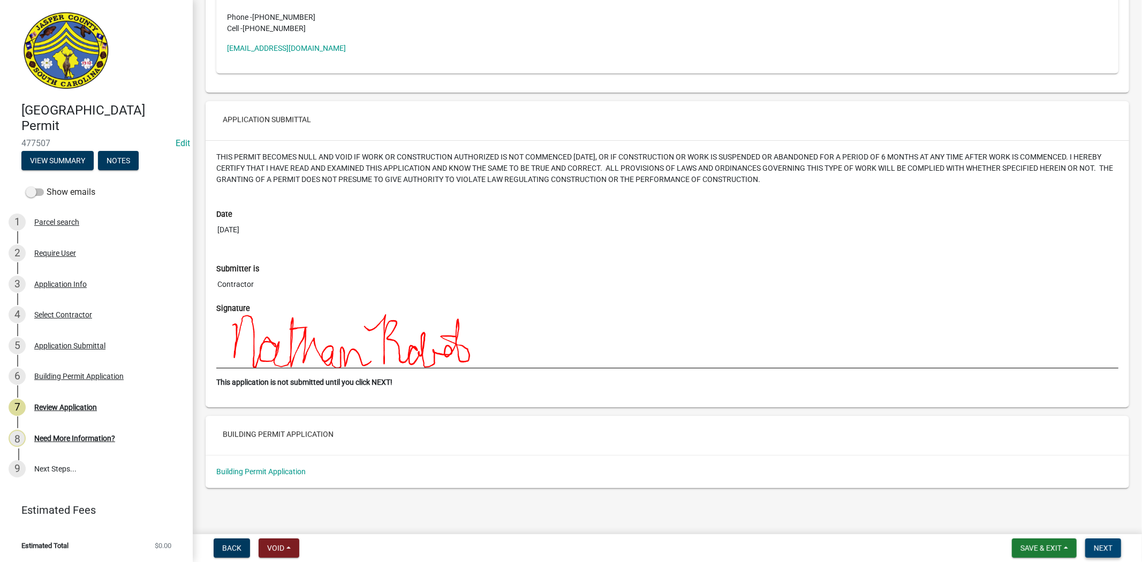
click at [1100, 544] on span "Next" at bounding box center [1103, 548] width 19 height 9
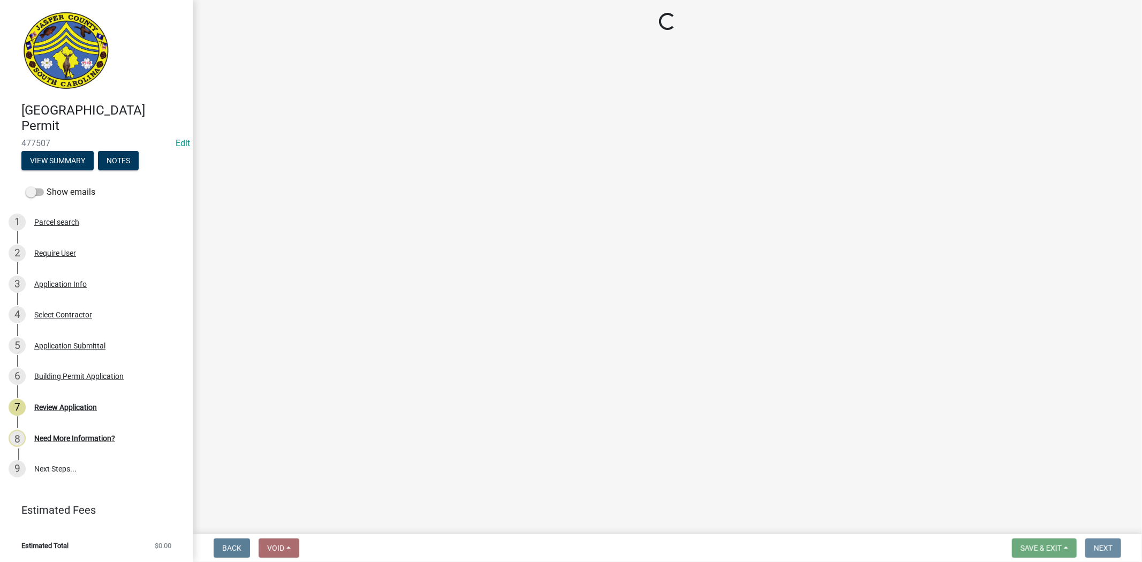
scroll to position [0, 0]
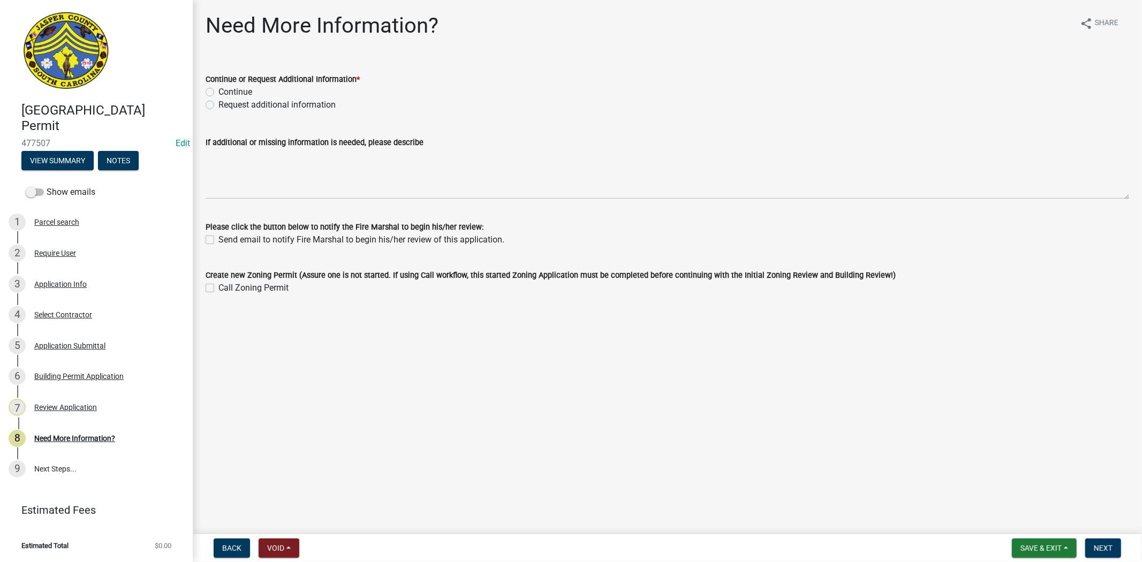
click at [218, 93] on label "Continue" at bounding box center [235, 92] width 34 height 13
click at [218, 93] on input "Continue" at bounding box center [221, 89] width 7 height 7
radio input "true"
click at [1103, 547] on span "Next" at bounding box center [1103, 548] width 19 height 9
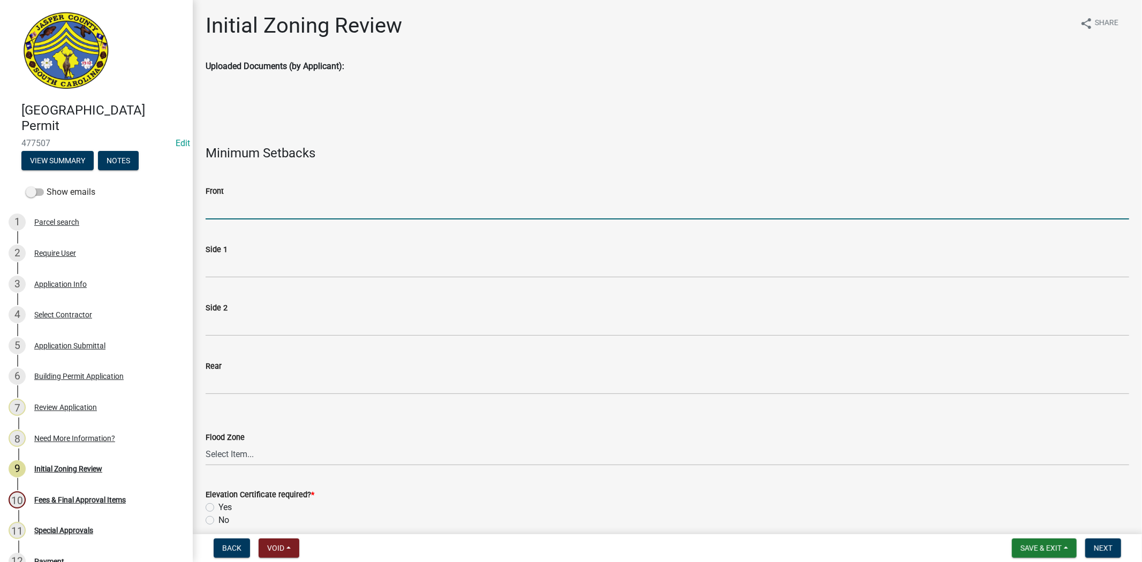
click at [277, 211] on input "Front" at bounding box center [667, 209] width 923 height 22
type input "N/A"
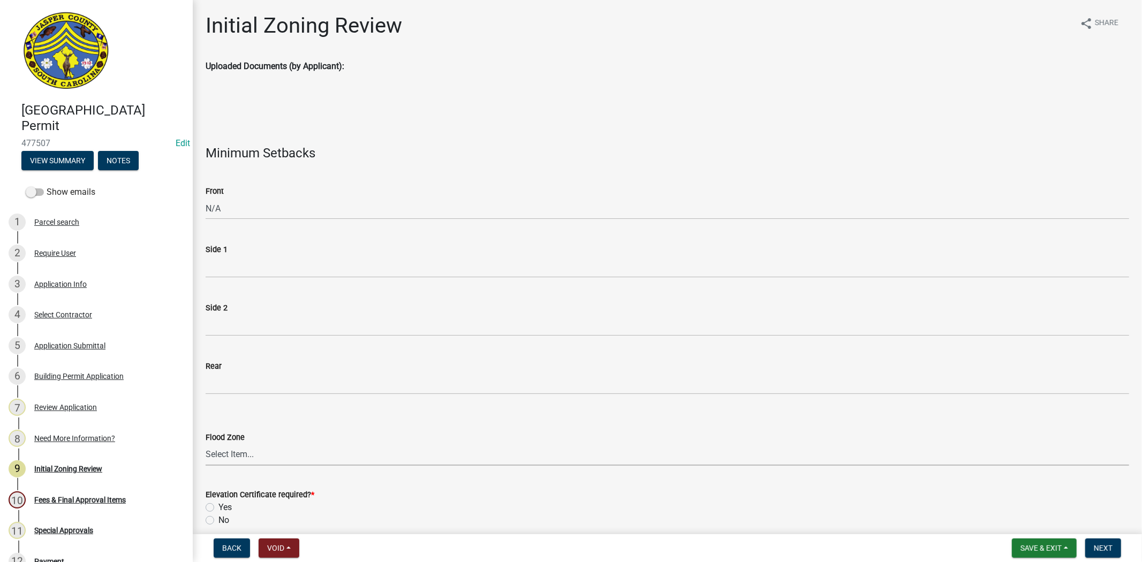
click at [275, 461] on select "Select Item... A AE X Shaded X N/A" at bounding box center [667, 455] width 923 height 22
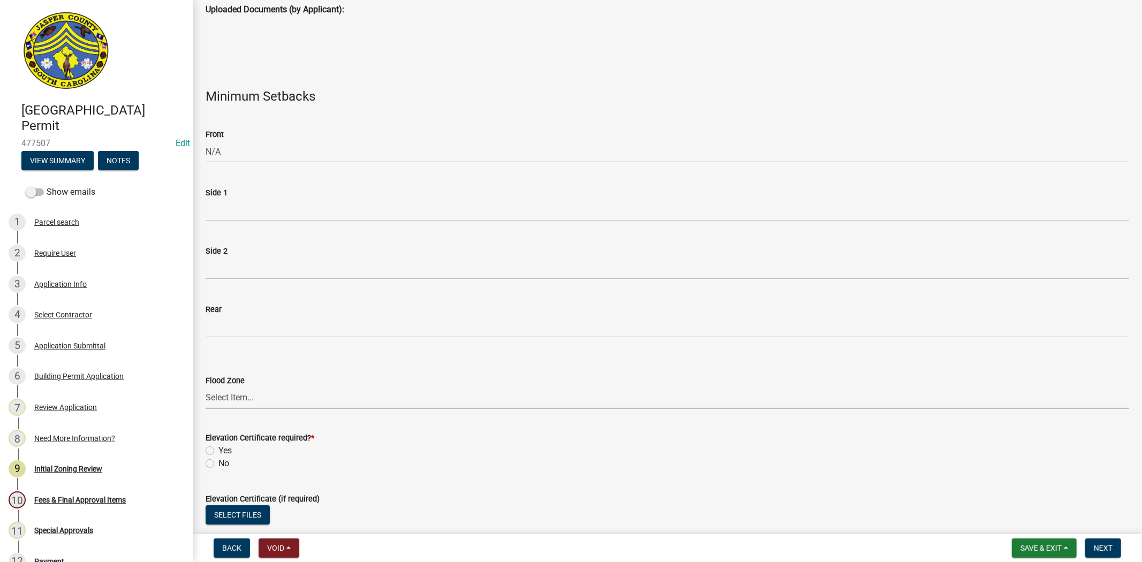
scroll to position [178, 0]
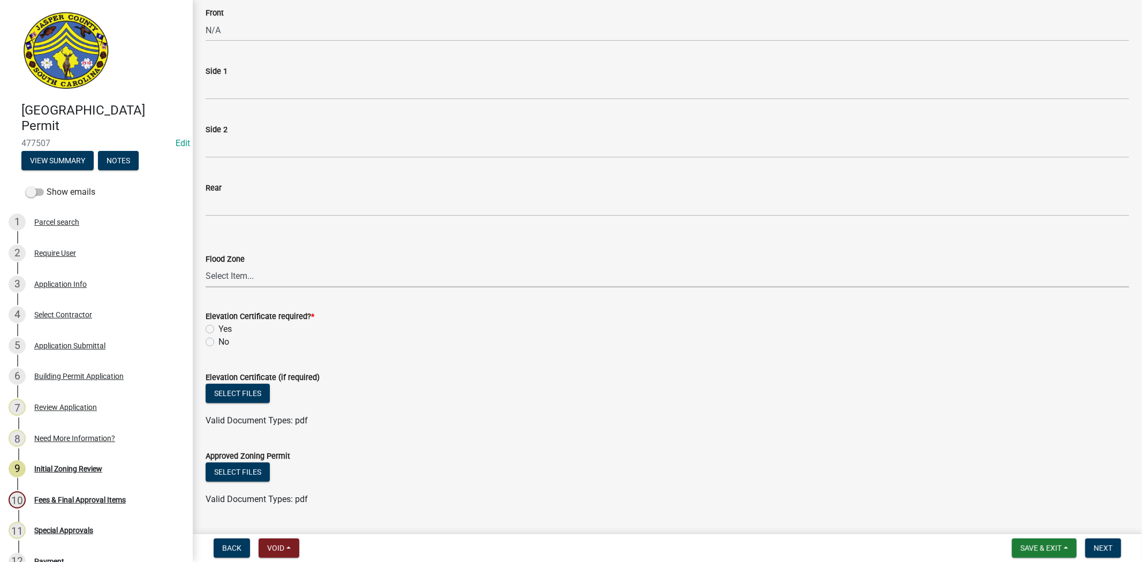
click at [232, 269] on select "Select Item... A AE X Shaded X N/A" at bounding box center [667, 276] width 923 height 22
click at [206, 265] on select "Select Item... A AE X Shaded X N/A" at bounding box center [667, 276] width 923 height 22
select select "61611ad6-14f2-499c-805c-58607f11e2fc"
click at [218, 343] on label "No" at bounding box center [223, 342] width 11 height 13
click at [218, 343] on input "No" at bounding box center [221, 339] width 7 height 7
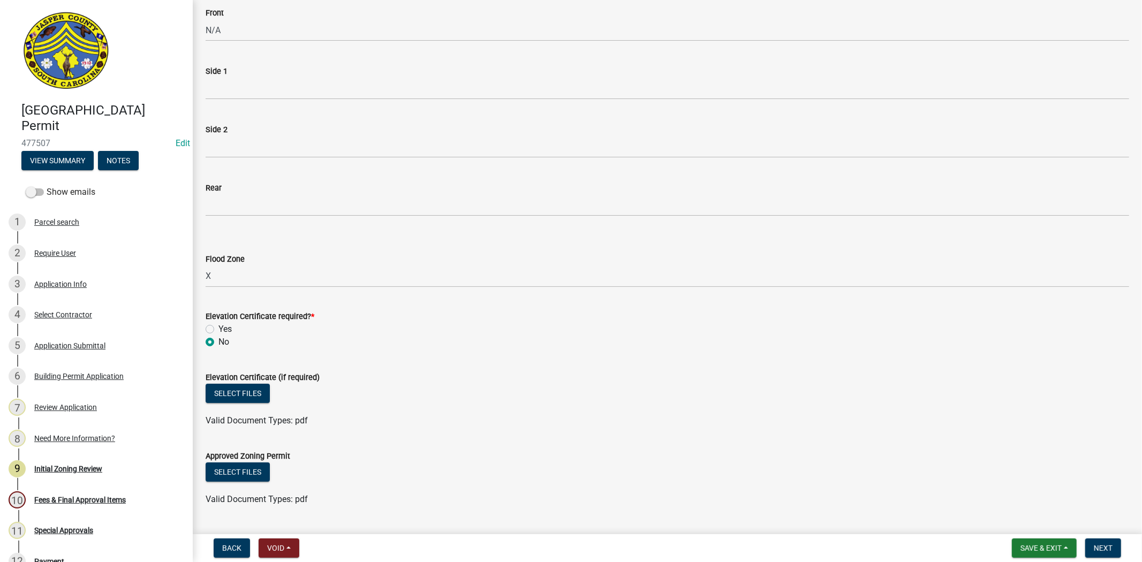
radio input "true"
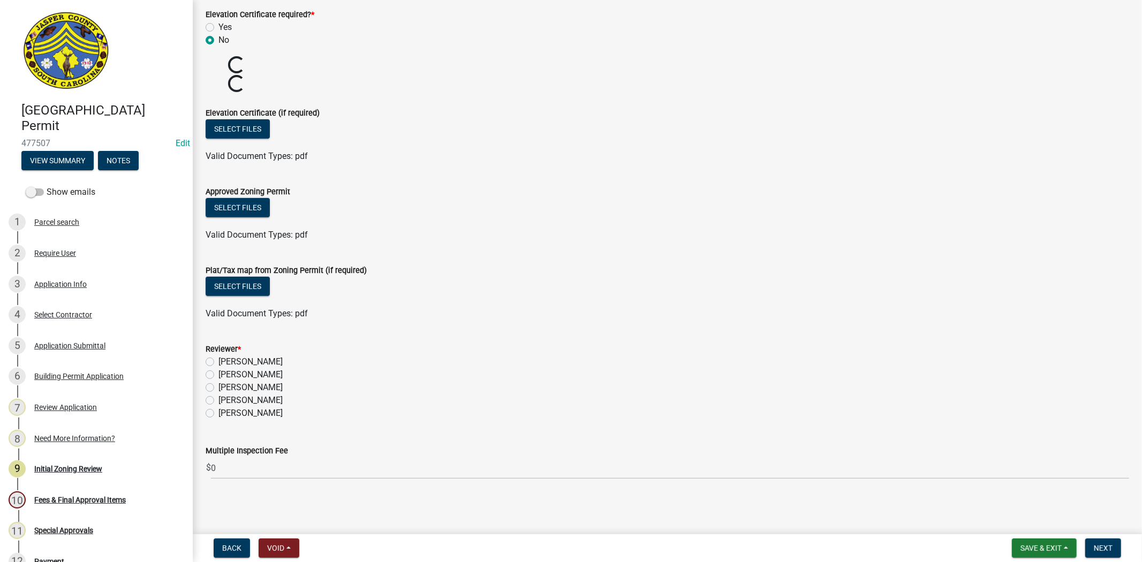
scroll to position [443, 0]
click at [218, 401] on label "Stephanie Oviedo" at bounding box center [250, 400] width 64 height 13
click at [218, 401] on input "Stephanie Oviedo" at bounding box center [221, 397] width 7 height 7
radio input "true"
click at [1103, 548] on span "Next" at bounding box center [1103, 548] width 19 height 9
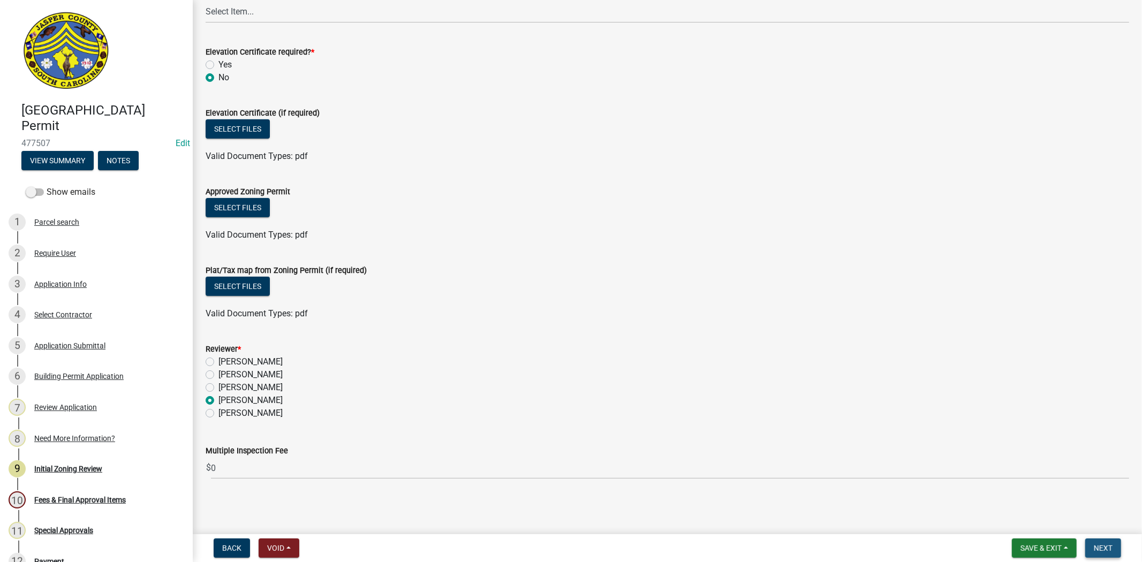
scroll to position [0, 0]
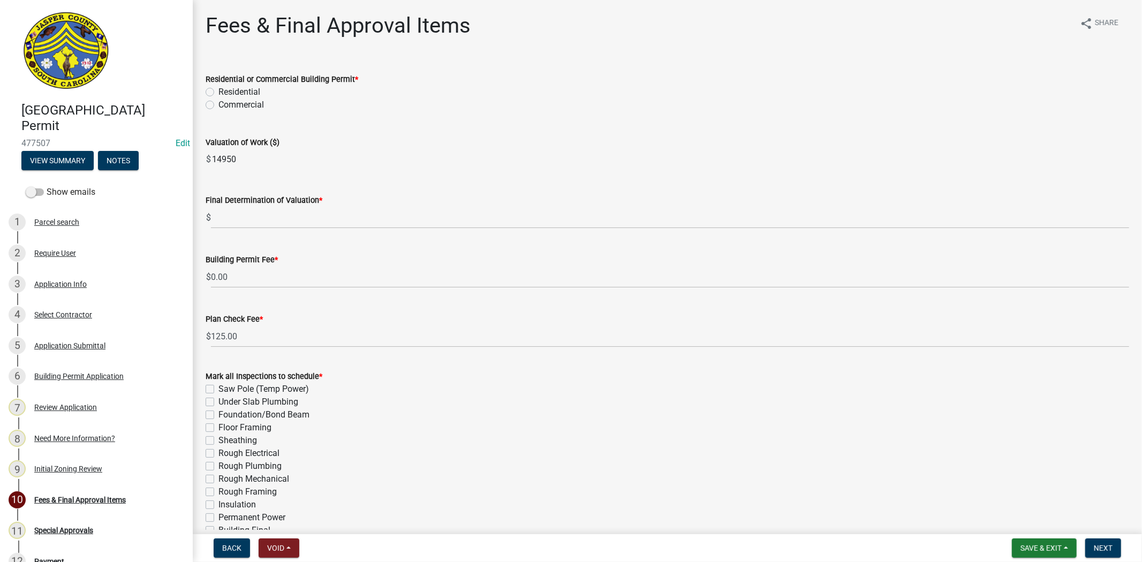
click at [218, 93] on label "Residential" at bounding box center [239, 92] width 42 height 13
click at [218, 93] on input "Residential" at bounding box center [221, 89] width 7 height 7
radio input "true"
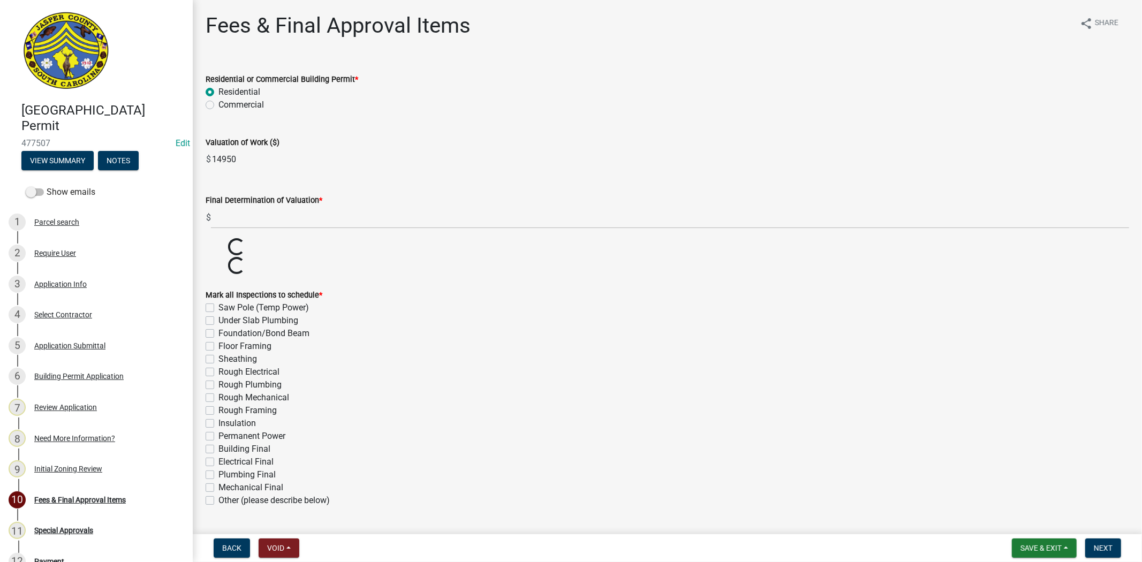
drag, startPoint x: 244, startPoint y: 163, endPoint x: 195, endPoint y: 172, distance: 49.0
click at [195, 172] on div "Fees & Final Approval Items share Share Residential or Commercial Building Perm…" at bounding box center [667, 299] width 949 height 572
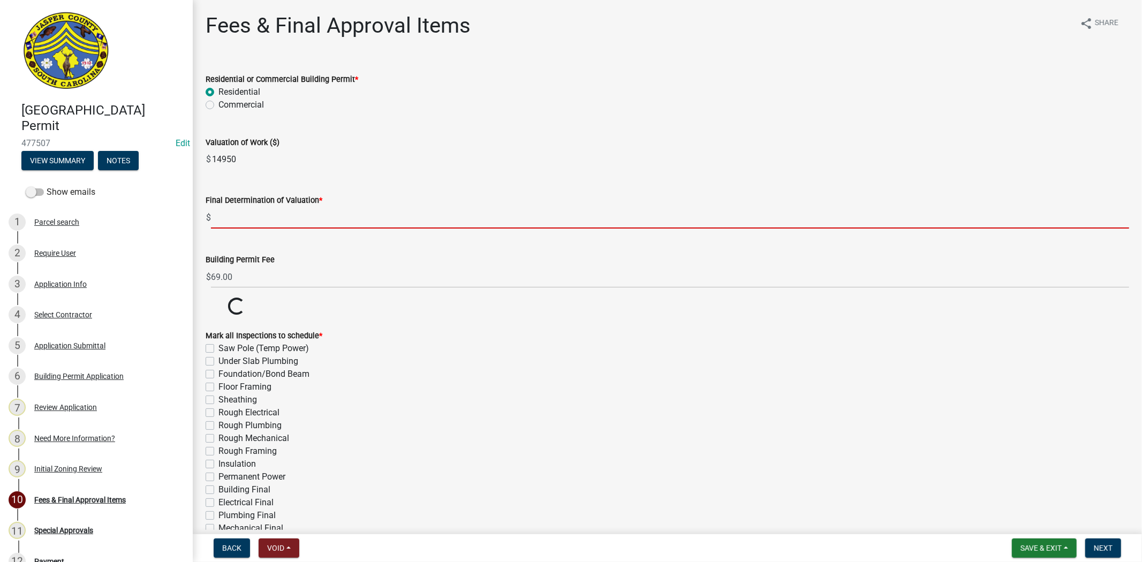
click at [243, 215] on input "text" at bounding box center [670, 218] width 918 height 22
paste input "14950"
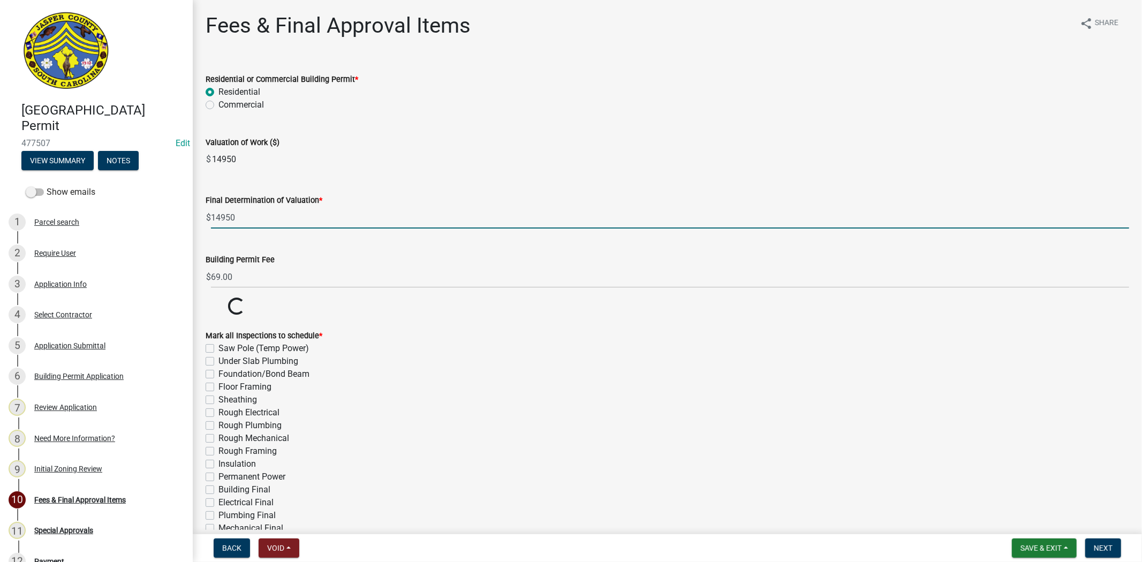
type input "14950"
click at [450, 122] on div "Valuation of Work ($) $ 14950" at bounding box center [667, 145] width 923 height 49
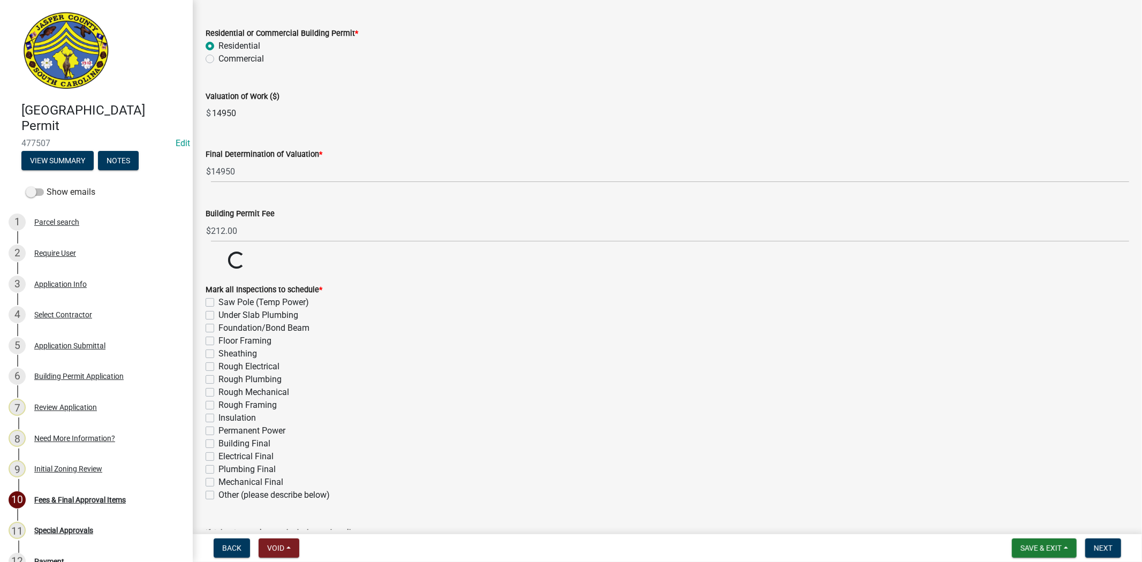
scroll to position [127, 0]
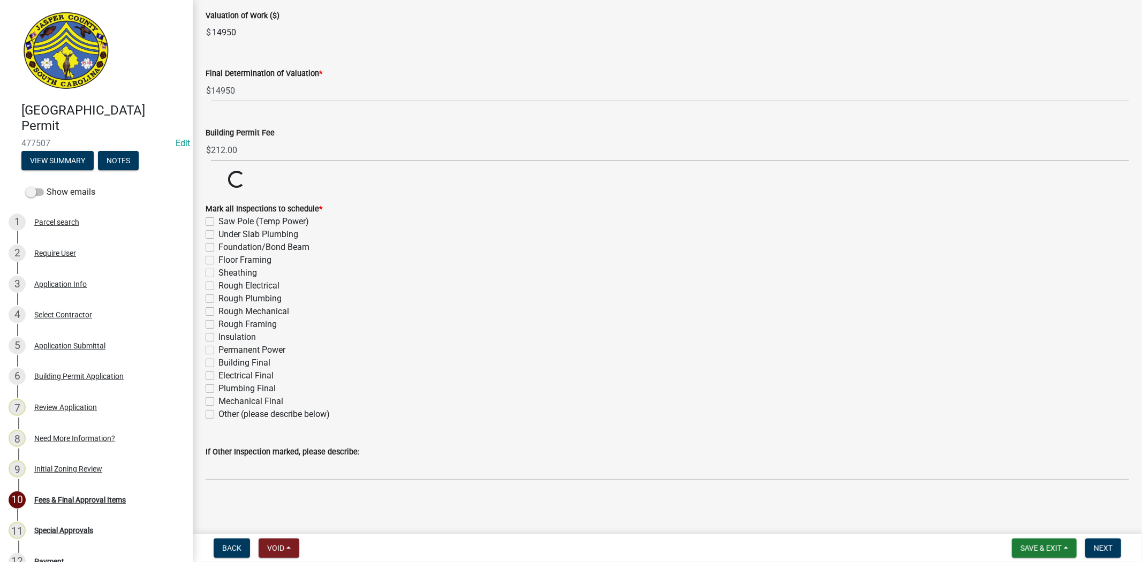
click at [218, 416] on label "Other (please describe below)" at bounding box center [273, 414] width 111 height 13
click at [218, 415] on input "Other (please describe below)" at bounding box center [221, 411] width 7 height 7
checkbox input "true"
checkbox input "false"
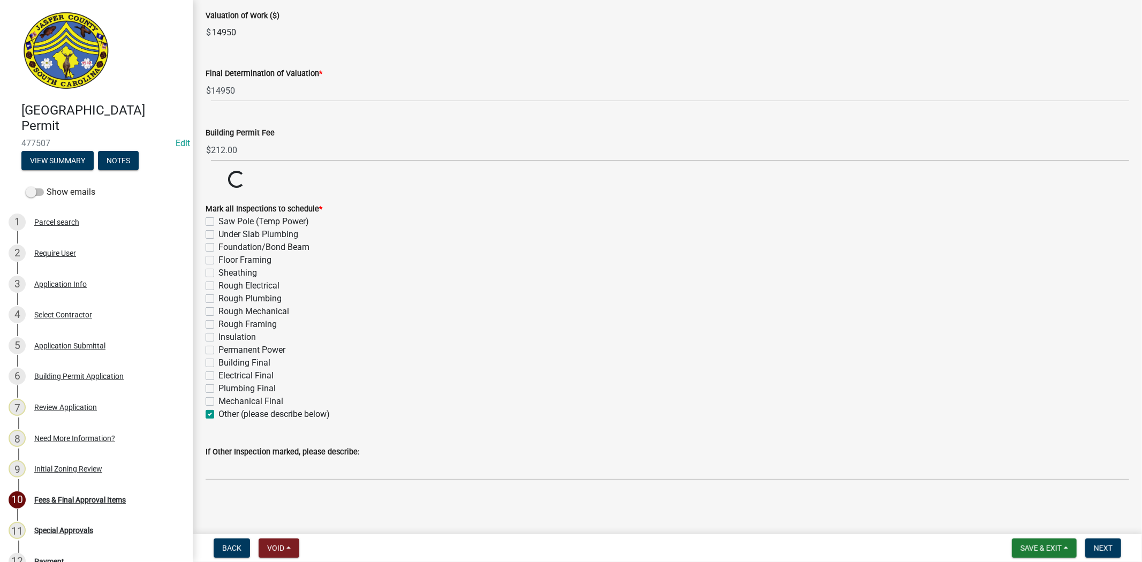
checkbox input "false"
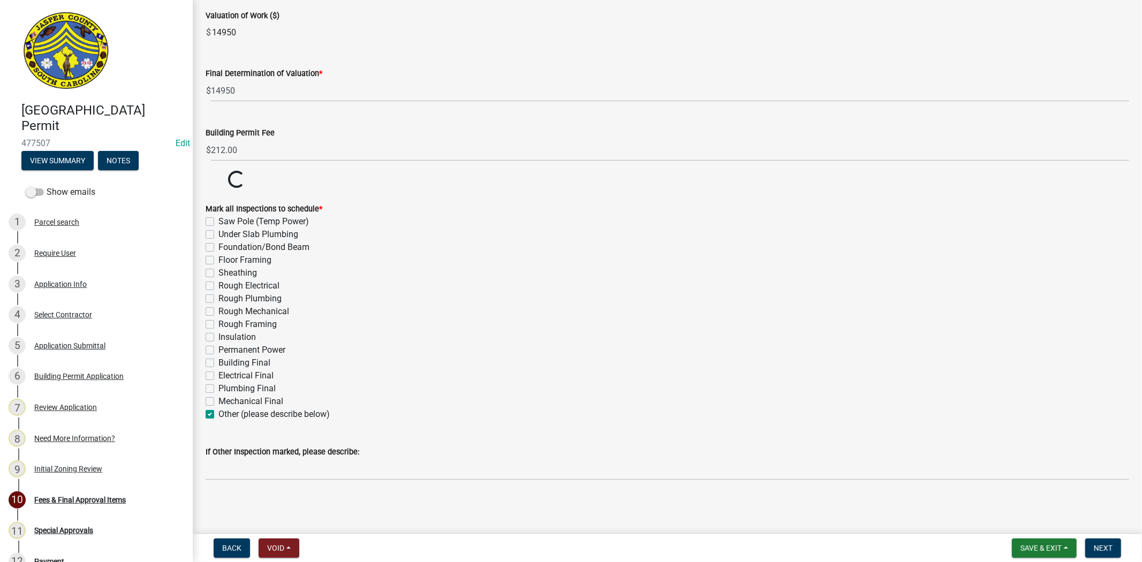
checkbox input "false"
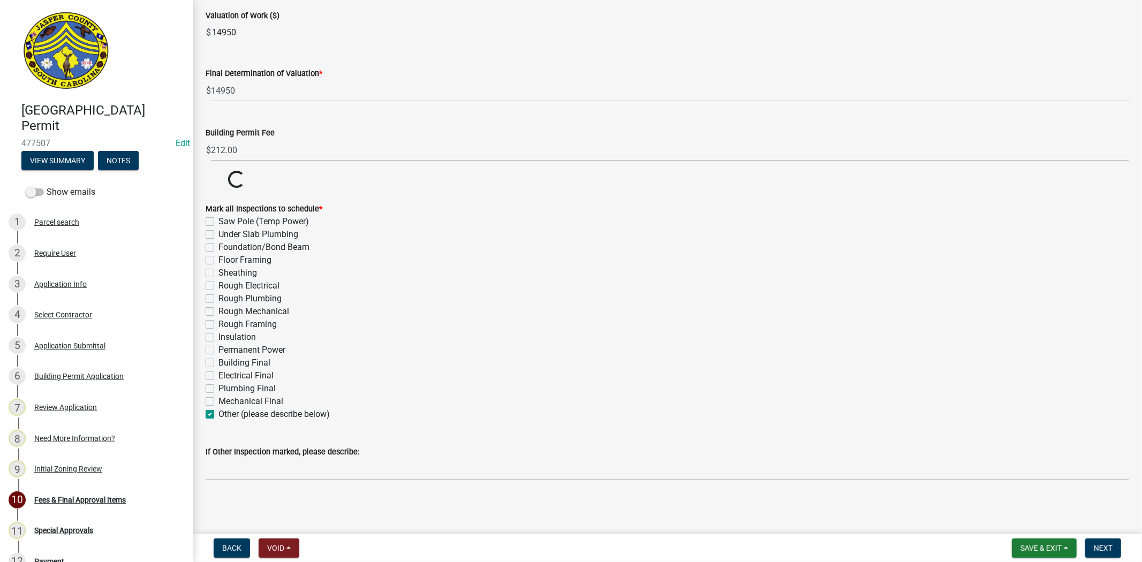
checkbox input "false"
checkbox input "true"
click at [226, 421] on label "Other (please describe below)" at bounding box center [273, 414] width 111 height 13
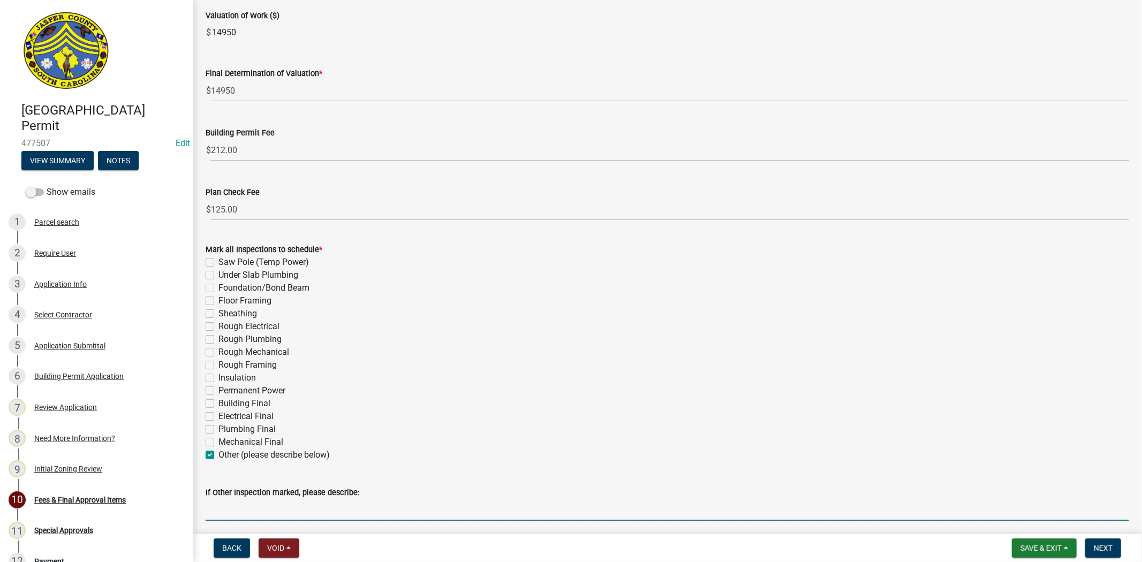
click at [236, 514] on input "If Other Inspection marked, please describe:" at bounding box center [667, 510] width 923 height 22
type input "Roofing Final"
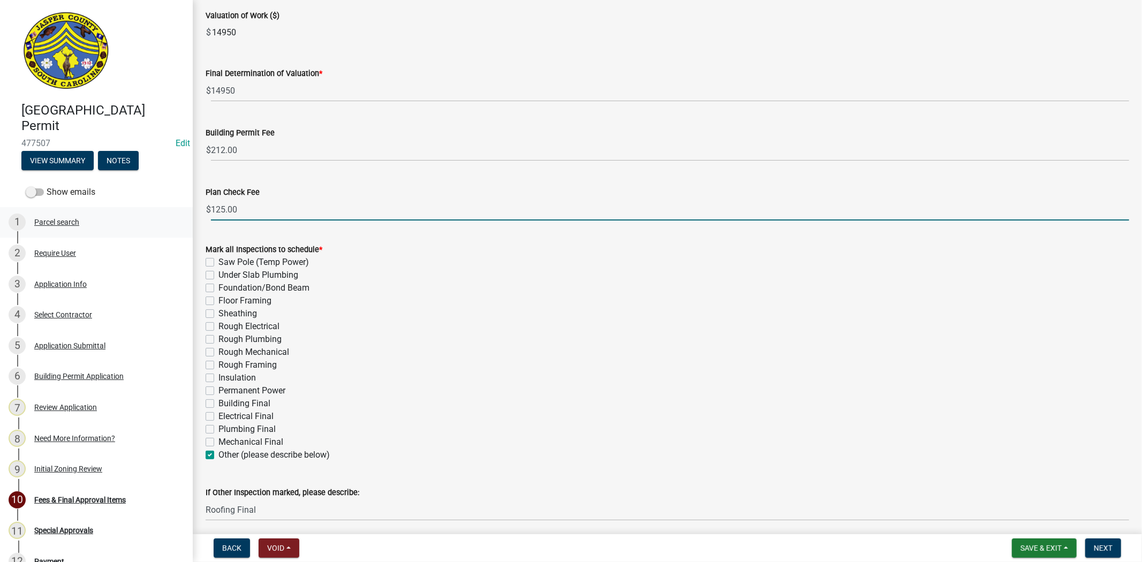
drag, startPoint x: 225, startPoint y: 208, endPoint x: 183, endPoint y: 213, distance: 42.1
click at [183, 213] on div "Jasper County Building Permit 477507 Edit View Summary Notes Show emails 1 Parc…" at bounding box center [571, 281] width 1142 height 562
type input "0.00"
click at [676, 525] on wm-data-entity-input "If Other Inspection marked, please describe: Roofing Final" at bounding box center [667, 500] width 923 height 58
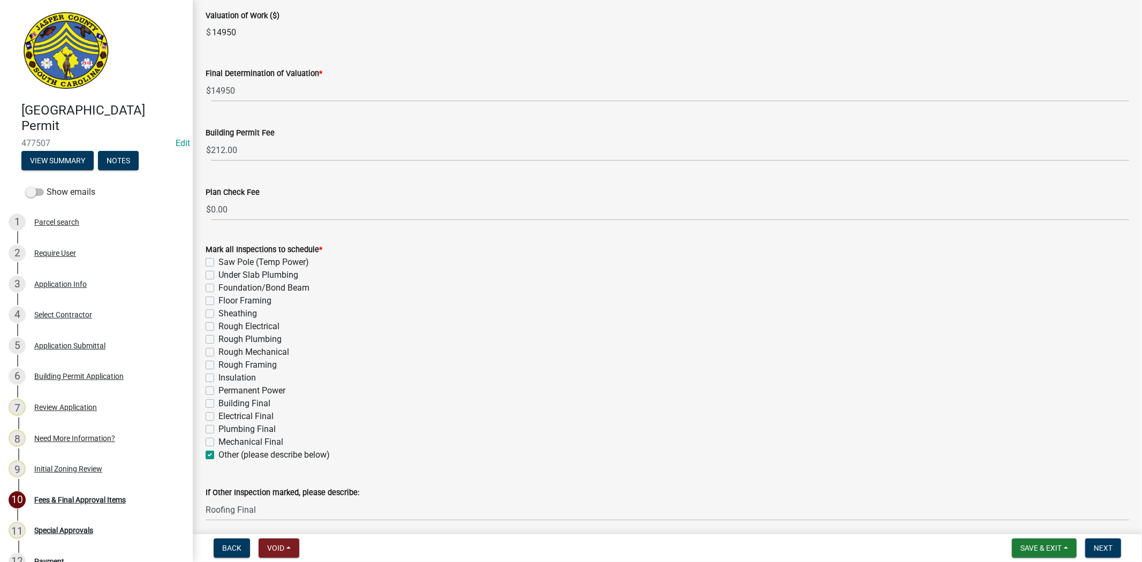
click at [723, 464] on wm-data-entity-input "Mark all Inspections to schedule * Saw Pole (Temp Power) Under Slab Plumbing Fo…" at bounding box center [667, 350] width 923 height 241
click at [1090, 544] on button "Next" at bounding box center [1103, 547] width 36 height 19
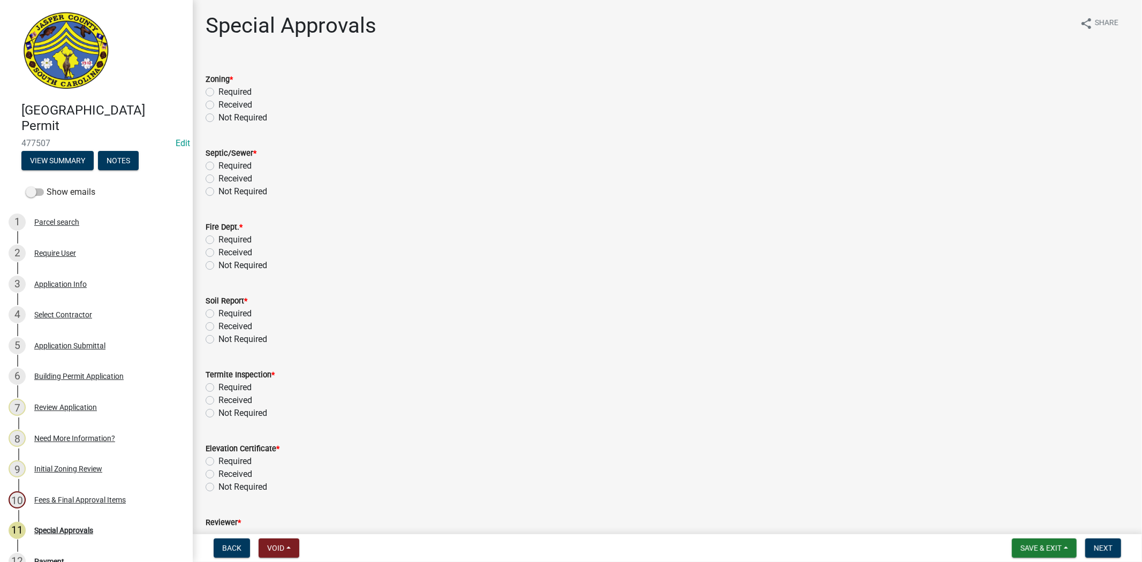
click at [218, 116] on label "Not Required" at bounding box center [242, 117] width 49 height 13
click at [218, 116] on input "Not Required" at bounding box center [221, 114] width 7 height 7
radio input "true"
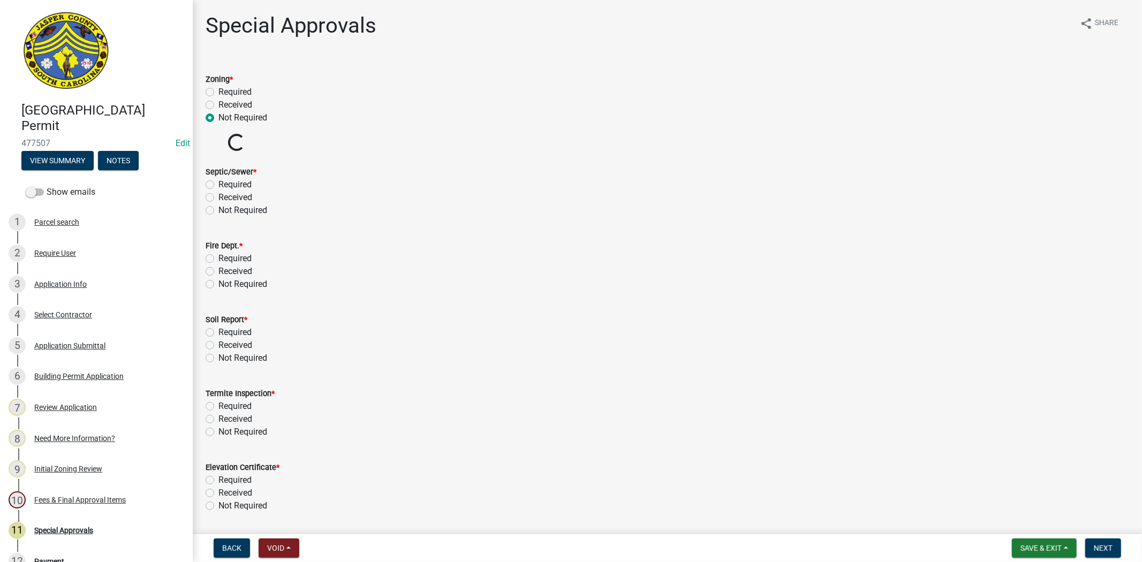
click at [214, 207] on div "Not Required" at bounding box center [667, 210] width 923 height 13
click at [210, 211] on wm-data-entity-input-list "Zoning * Required Received Not Required Zoning Permit Number * Loading... Septi…" at bounding box center [667, 347] width 923 height 574
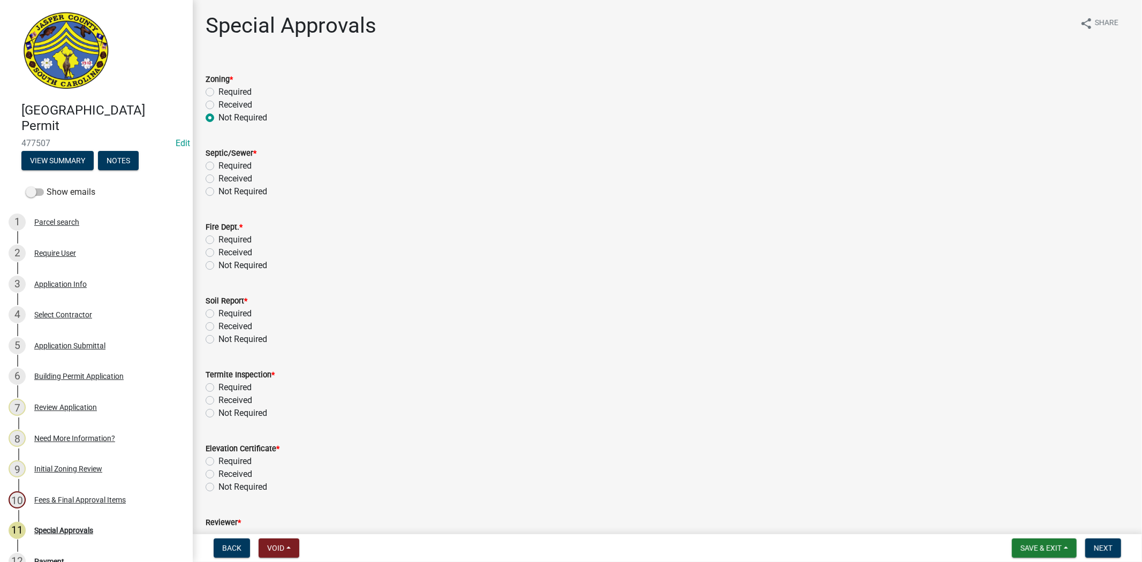
click at [218, 191] on label "Not Required" at bounding box center [242, 191] width 49 height 13
click at [218, 191] on input "Not Required" at bounding box center [221, 188] width 7 height 7
radio input "true"
click at [218, 264] on label "Not Required" at bounding box center [242, 265] width 49 height 13
click at [218, 264] on input "Not Required" at bounding box center [221, 262] width 7 height 7
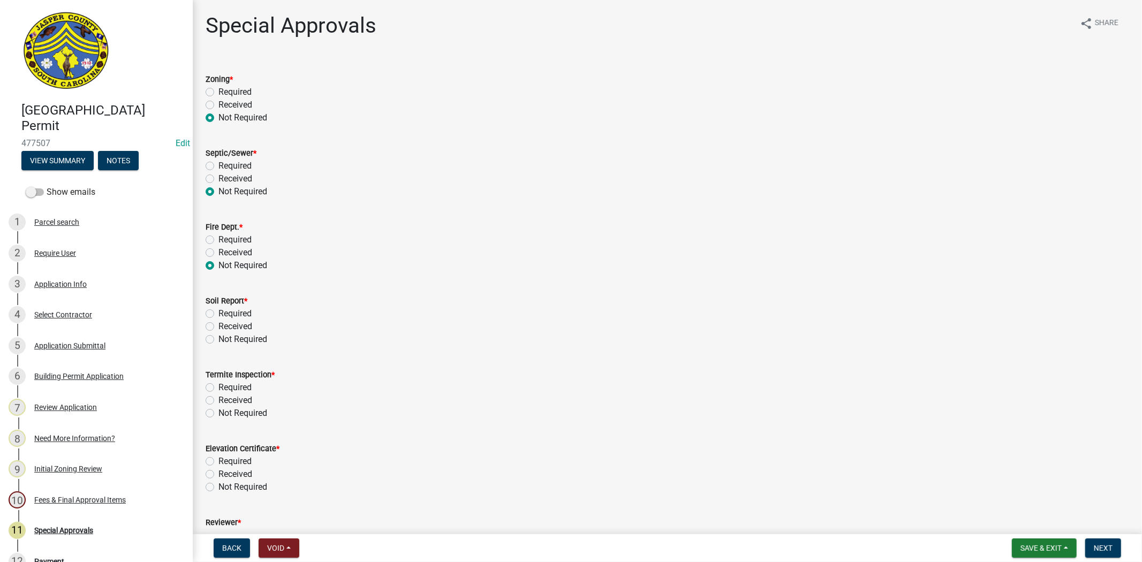
radio input "true"
click at [218, 343] on label "Not Required" at bounding box center [242, 339] width 49 height 13
click at [218, 340] on input "Not Required" at bounding box center [221, 336] width 7 height 7
radio input "true"
click at [218, 414] on label "Not Required" at bounding box center [242, 413] width 49 height 13
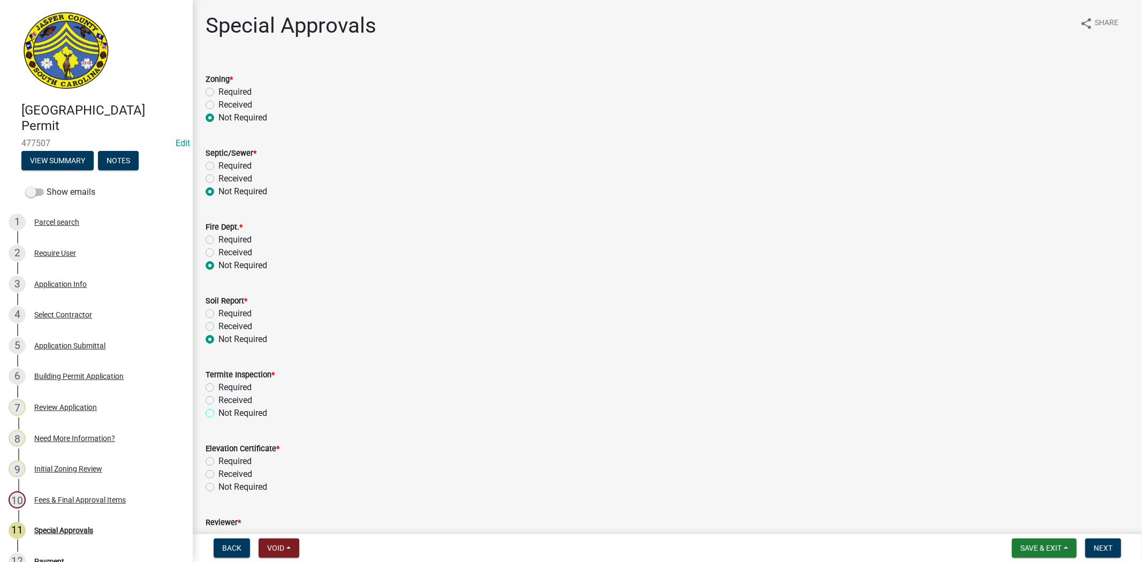
click at [218, 414] on input "Not Required" at bounding box center [221, 410] width 7 height 7
radio input "true"
click at [218, 487] on label "Not Required" at bounding box center [242, 487] width 49 height 13
click at [218, 487] on input "Not Required" at bounding box center [221, 484] width 7 height 7
radio input "true"
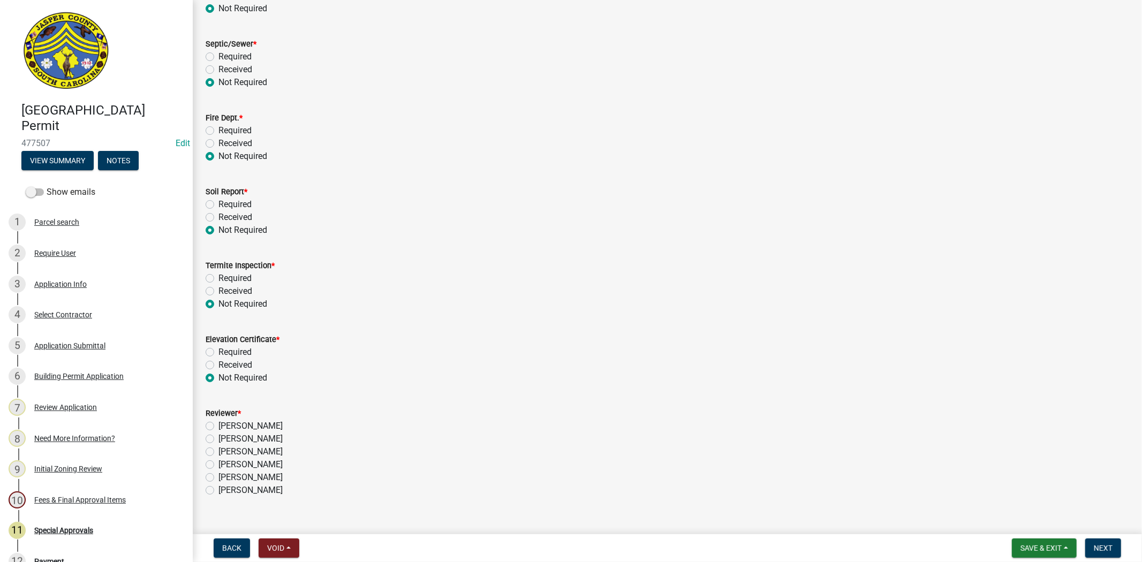
scroll to position [127, 0]
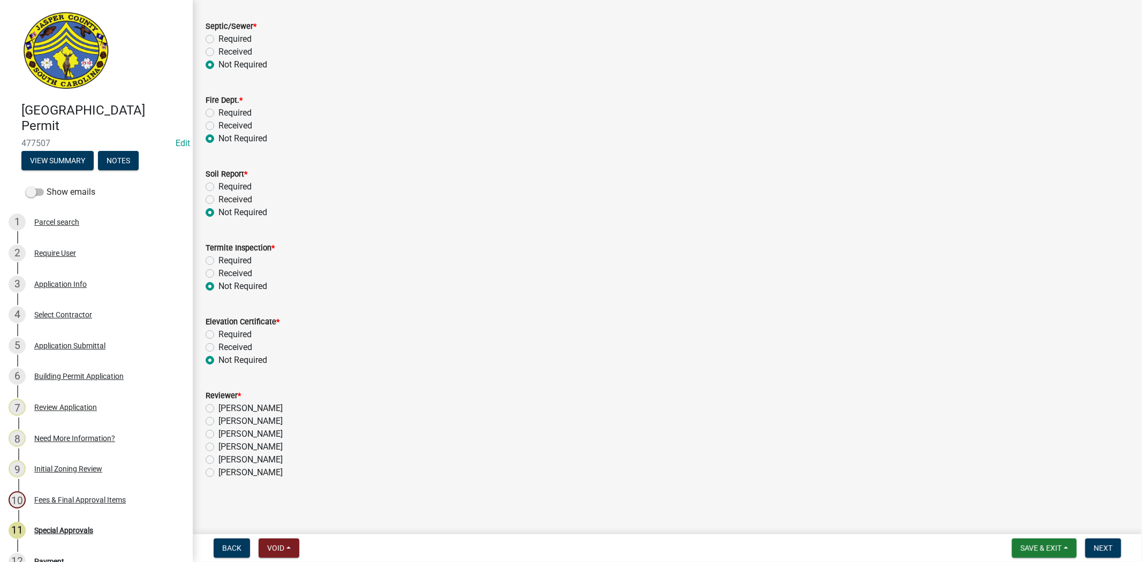
click at [218, 431] on label "Stephanie Oviedo" at bounding box center [250, 434] width 64 height 13
click at [218, 431] on input "Stephanie Oviedo" at bounding box center [221, 431] width 7 height 7
radio input "true"
click at [1102, 546] on span "Next" at bounding box center [1103, 548] width 19 height 9
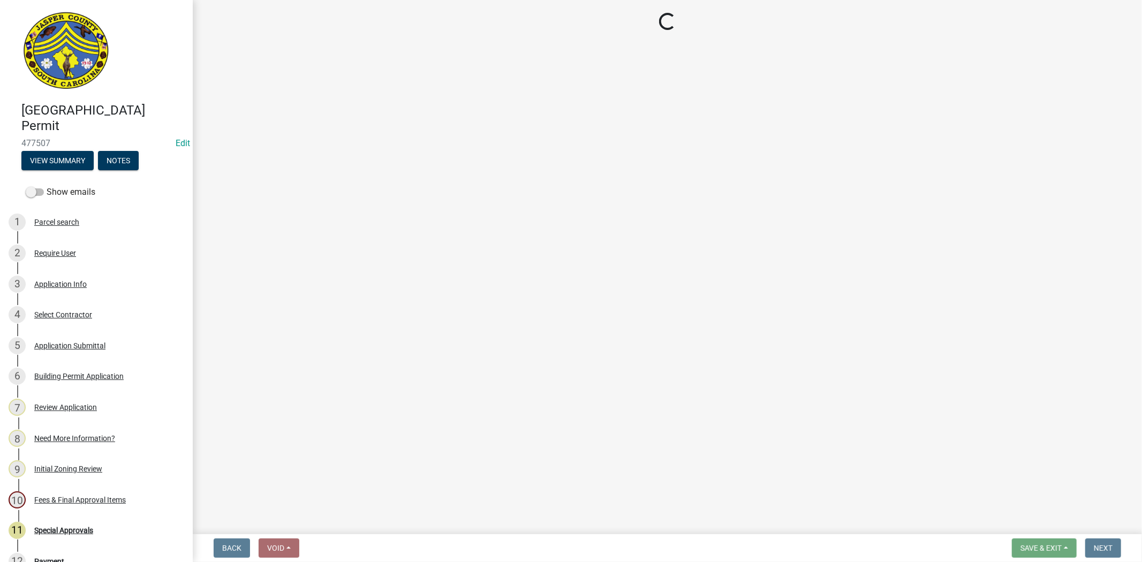
select select "3: 3"
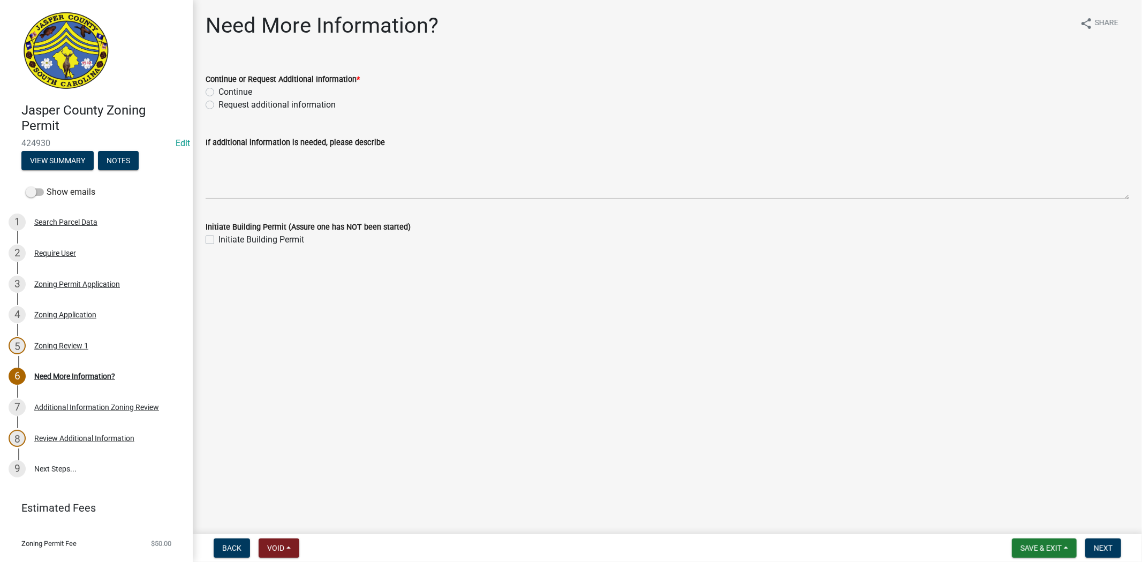
click at [218, 105] on label "Request additional information" at bounding box center [276, 104] width 117 height 13
click at [218, 105] on input "Request additional information" at bounding box center [221, 101] width 7 height 7
radio input "true"
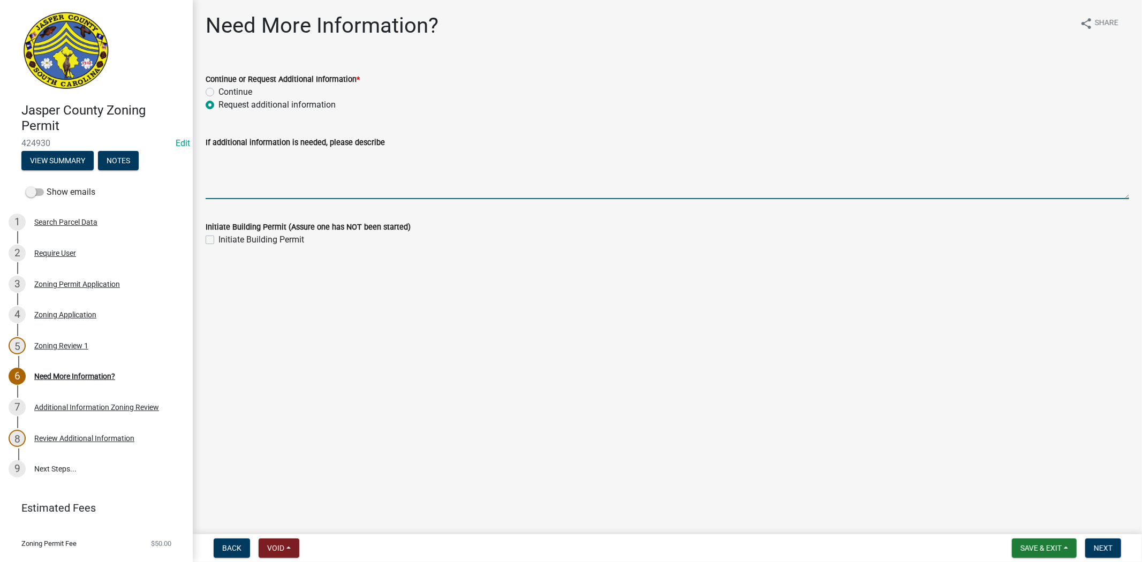
click at [219, 162] on textarea "If additional information is needed, please describe" at bounding box center [667, 174] width 923 height 50
type textarea "w"
click at [349, 153] on textarea "What will the office be used for? willl customer come to the property?" at bounding box center [667, 174] width 923 height 50
type textarea "What will the office be used for? will there be any customer come to the proper…"
click at [1106, 547] on span "Next" at bounding box center [1103, 548] width 19 height 9
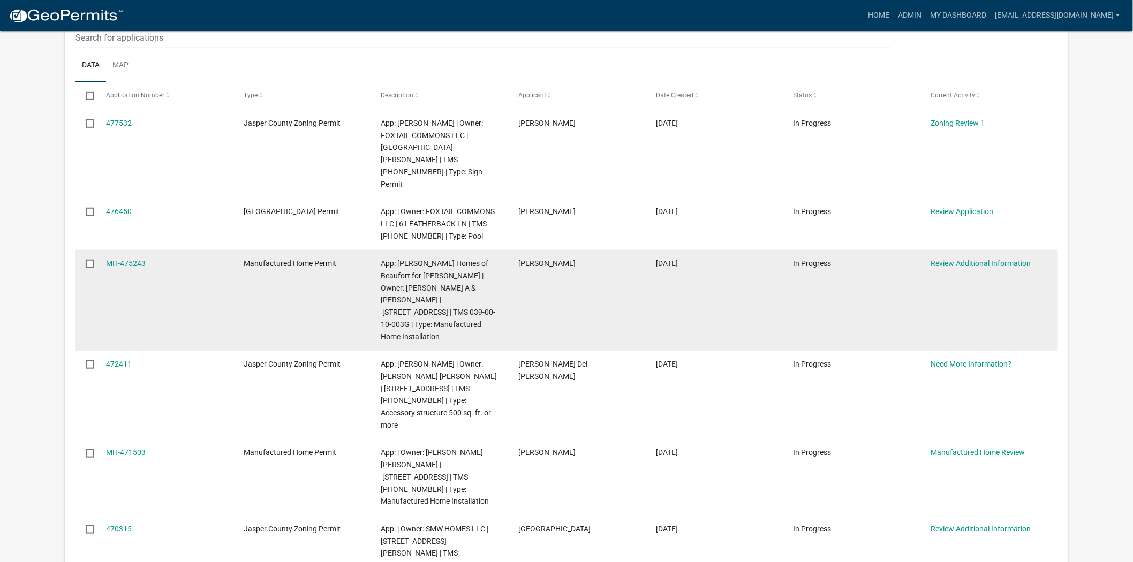
scroll to position [238, 0]
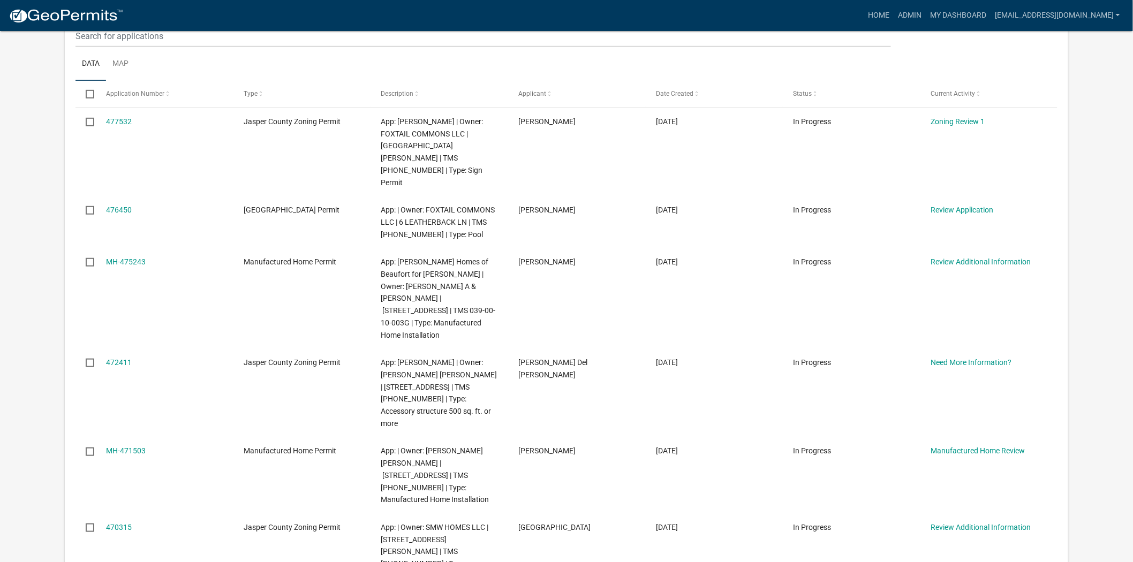
scroll to position [178, 0]
